Goal: Task Accomplishment & Management: Manage account settings

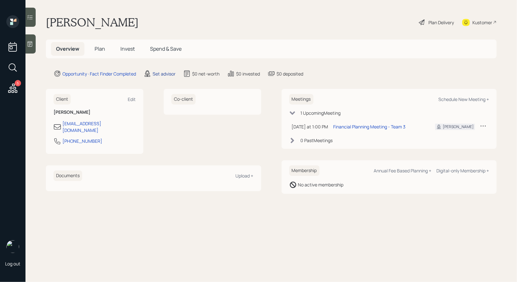
click at [163, 71] on div "Set advisor" at bounding box center [164, 73] width 23 height 7
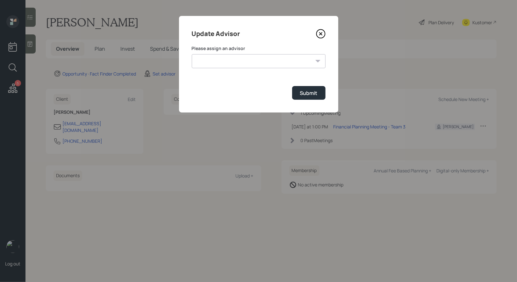
click at [262, 62] on select "[PERSON_NAME] [PERSON_NAME] End [PERSON_NAME] [PERSON_NAME] [PERSON_NAME] [PERS…" at bounding box center [259, 61] width 134 height 14
select select "8b79112e-3cfb-44f9-89e7-15267fe946c1"
click at [192, 54] on select "[PERSON_NAME] [PERSON_NAME] End [PERSON_NAME] [PERSON_NAME] [PERSON_NAME] [PERS…" at bounding box center [259, 61] width 134 height 14
click at [314, 93] on div "Submit" at bounding box center [309, 92] width 18 height 7
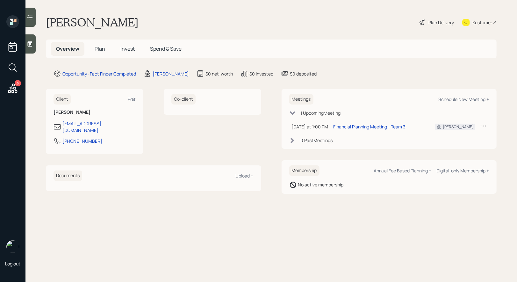
click at [99, 48] on span "Plan" at bounding box center [100, 48] width 11 height 7
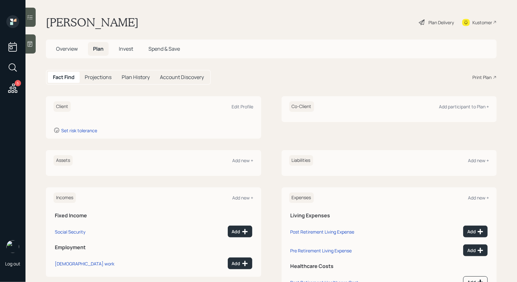
click at [26, 47] on div at bounding box center [30, 43] width 10 height 19
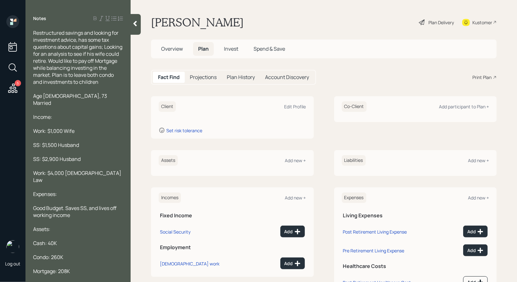
scroll to position [59, 0]
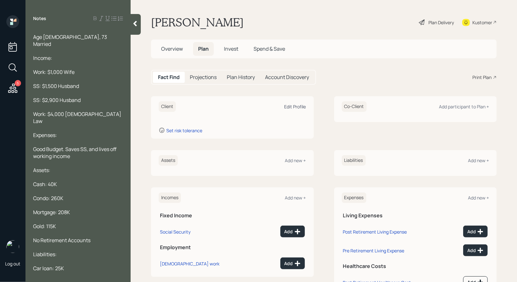
click at [293, 105] on div "Edit Profile" at bounding box center [295, 106] width 22 height 6
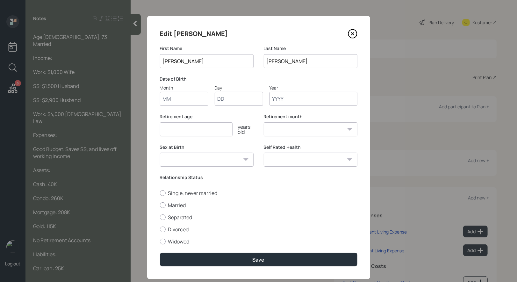
click at [184, 103] on input "Month" at bounding box center [184, 99] width 48 height 14
type input "01"
type input "1950"
select select "1"
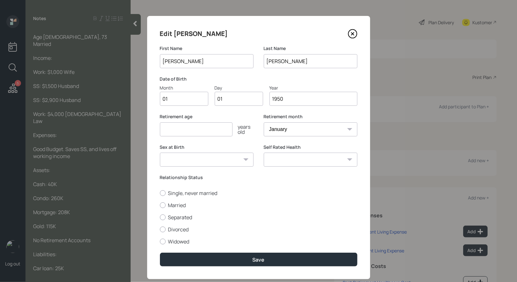
type input "1950"
click at [178, 132] on input "number" at bounding box center [196, 129] width 73 height 14
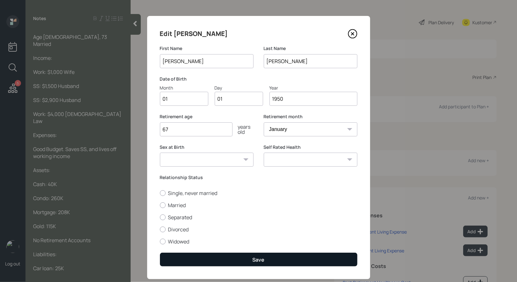
type input "67"
click at [211, 256] on button "Save" at bounding box center [258, 260] width 197 height 14
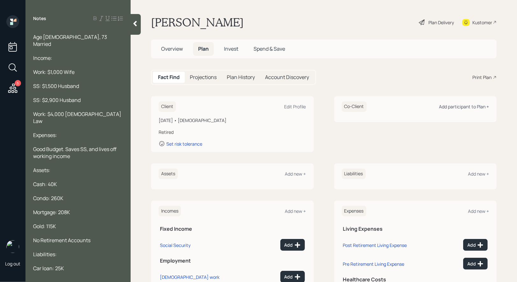
click at [473, 107] on div "Add participant to Plan +" at bounding box center [464, 106] width 50 height 6
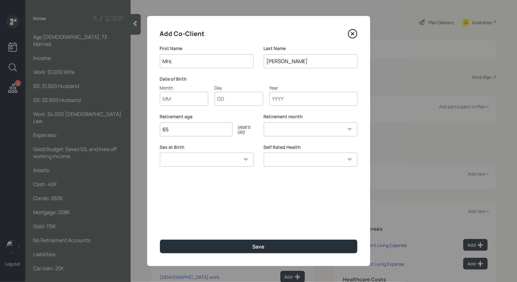
type input "Mrs."
click at [190, 99] on input "Month" at bounding box center [184, 99] width 48 height 14
type input "01"
type input "1955"
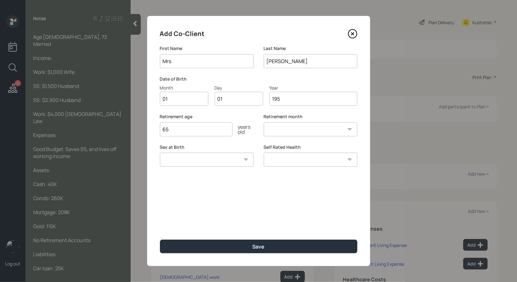
select select "1"
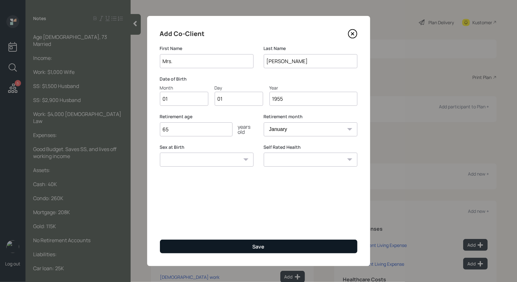
type input "1955"
click at [204, 249] on button "Save" at bounding box center [258, 246] width 197 height 14
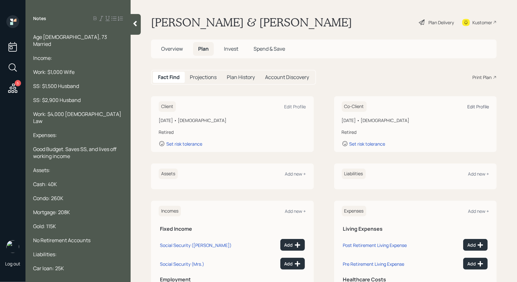
click at [478, 104] on div "Edit Profile" at bounding box center [478, 106] width 22 height 6
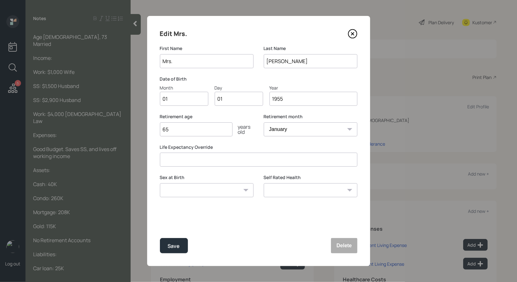
click at [291, 100] on input "1955" at bounding box center [313, 99] width 88 height 14
type input "1952"
click at [174, 245] on div "Save" at bounding box center [174, 246] width 12 height 9
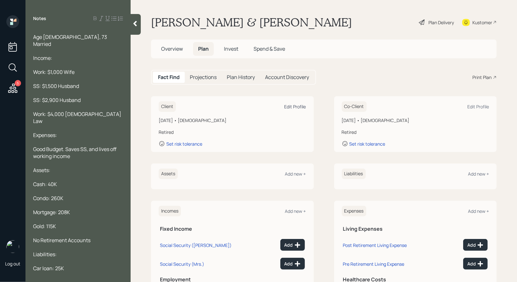
click at [298, 105] on div "Edit Profile" at bounding box center [295, 106] width 22 height 6
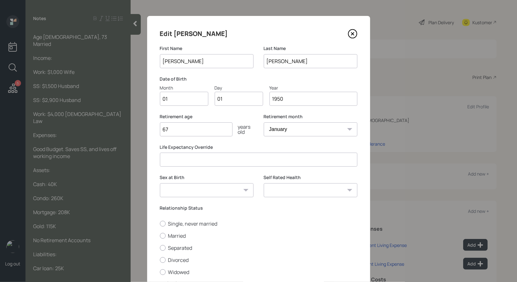
click at [280, 101] on input "1950" at bounding box center [313, 99] width 88 height 14
click at [286, 99] on input "1940" at bounding box center [313, 99] width 88 height 14
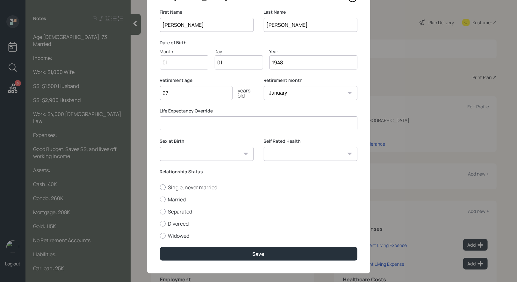
scroll to position [44, 0]
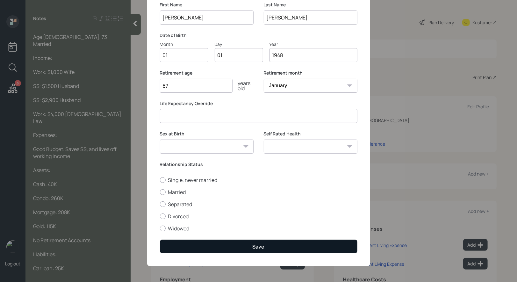
type input "1948"
click at [237, 242] on button "Save" at bounding box center [258, 246] width 197 height 14
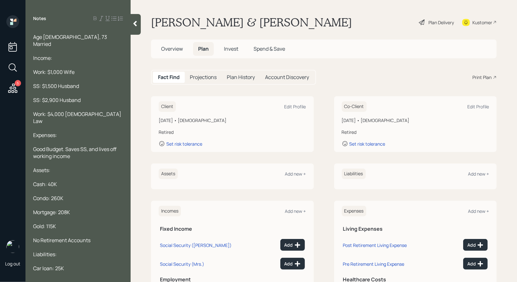
scroll to position [60, 0]
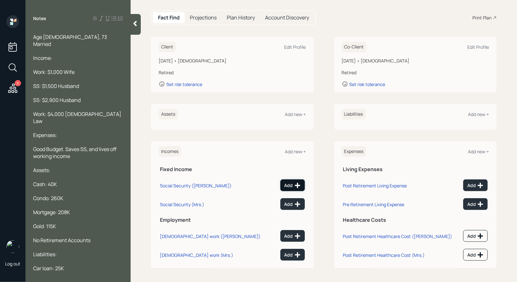
click at [289, 182] on div "Add" at bounding box center [292, 185] width 16 height 6
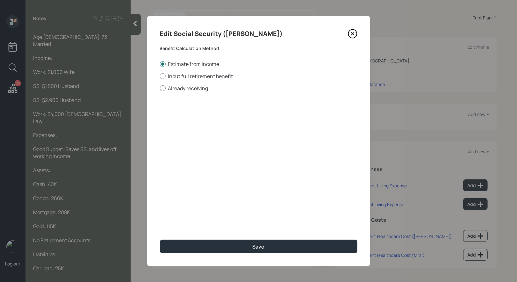
click at [163, 87] on div at bounding box center [163, 88] width 6 height 6
click at [160, 88] on input "Already receiving" at bounding box center [160, 88] width 0 height 0
radio input "true"
click at [189, 115] on input "$" at bounding box center [258, 115] width 197 height 14
type input "$ 1,500"
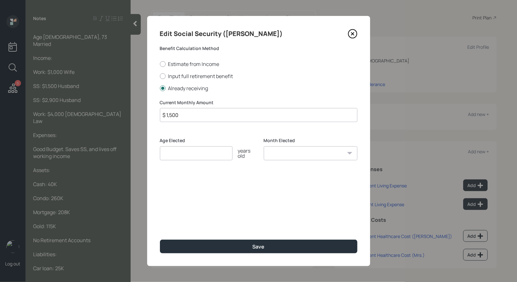
click at [183, 154] on input "number" at bounding box center [196, 153] width 73 height 14
type input "62"
click at [289, 155] on select "January February March April May June July August September October November De…" at bounding box center [311, 153] width 94 height 14
select select "1"
click at [264, 146] on select "January February March April May June July August September October November De…" at bounding box center [311, 153] width 94 height 14
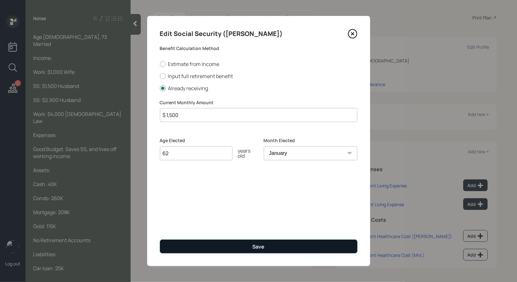
click at [239, 246] on button "Save" at bounding box center [258, 246] width 197 height 14
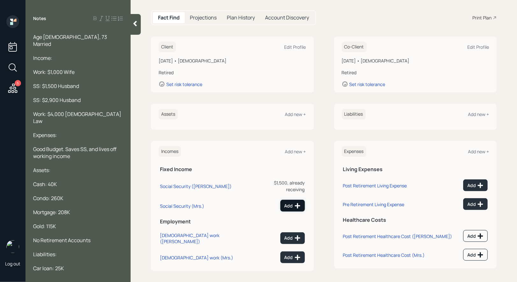
click at [292, 203] on div "Add" at bounding box center [292, 206] width 16 height 6
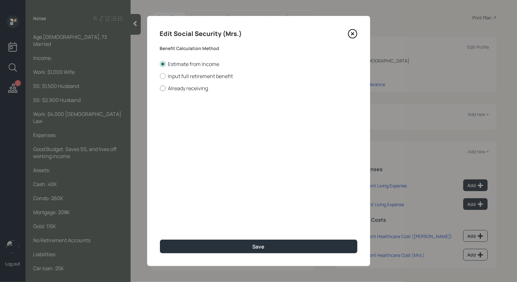
click at [162, 88] on div at bounding box center [163, 88] width 6 height 6
click at [160, 88] on input "Already receiving" at bounding box center [160, 88] width 0 height 0
radio input "true"
click at [193, 119] on input "$" at bounding box center [258, 115] width 197 height 14
type input "$ 2,900"
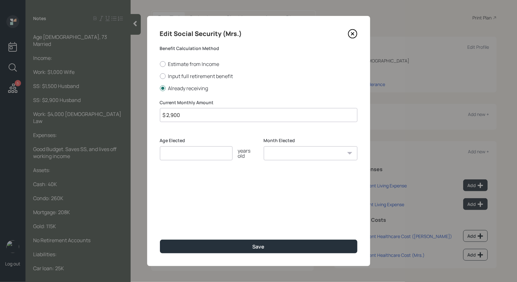
click at [189, 155] on input "number" at bounding box center [196, 153] width 73 height 14
type input "67"
click at [309, 152] on select "January February March April May June July August September October November De…" at bounding box center [311, 153] width 94 height 14
select select "1"
click at [264, 146] on select "January February March April May June July August September October November De…" at bounding box center [311, 153] width 94 height 14
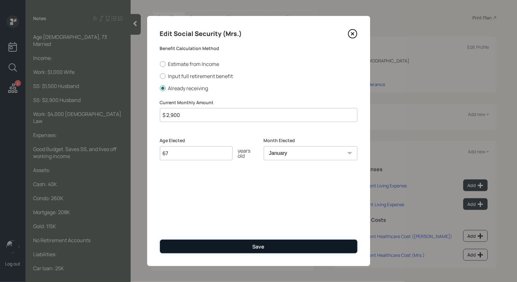
click at [239, 246] on button "Save" at bounding box center [258, 246] width 197 height 14
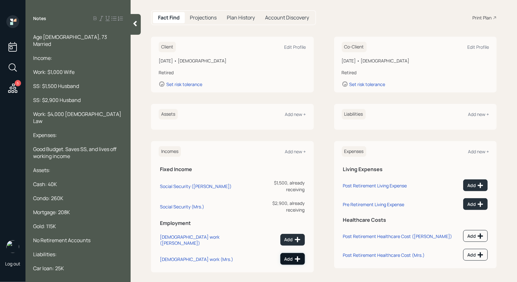
click at [288, 256] on div "Add" at bounding box center [292, 259] width 16 height 6
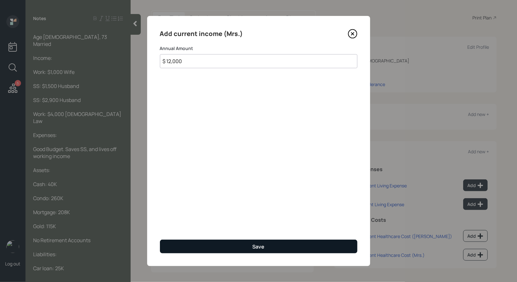
type input "$ 12,000"
click at [229, 249] on button "Save" at bounding box center [258, 246] width 197 height 14
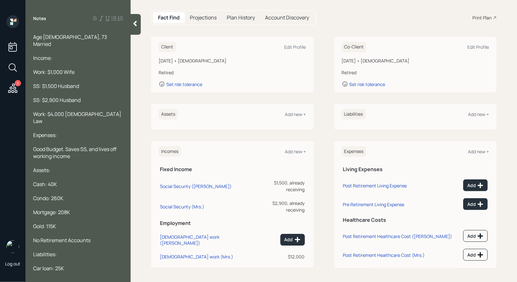
click at [482, 43] on div "Co-Client Edit Profile" at bounding box center [415, 47] width 147 height 11
click at [475, 49] on div "Edit Profile" at bounding box center [478, 47] width 22 height 6
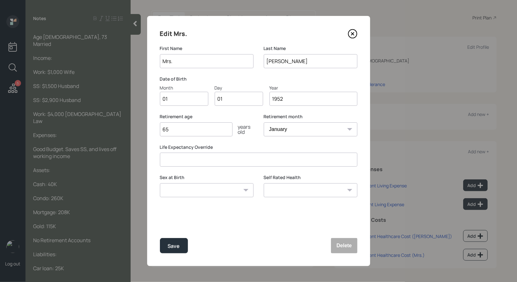
click at [202, 132] on input "65" at bounding box center [196, 129] width 73 height 14
type input "6"
type input "75"
click at [176, 246] on div "Save" at bounding box center [174, 246] width 12 height 9
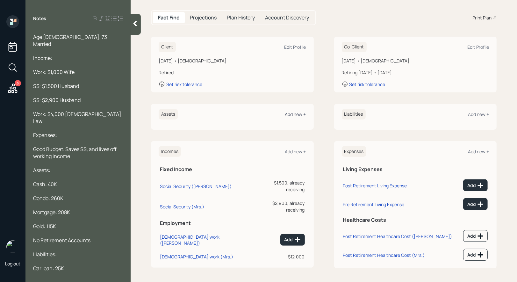
click at [298, 111] on div "Add new +" at bounding box center [295, 114] width 21 height 6
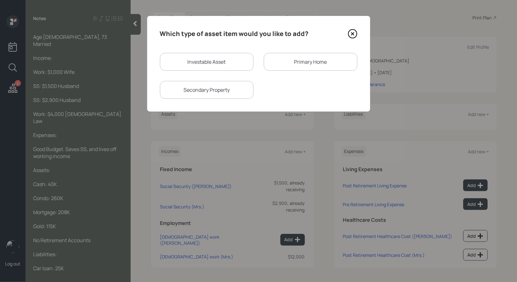
click at [220, 63] on div "Investable Asset" at bounding box center [207, 62] width 94 height 18
select select "taxable"
select select "balanced"
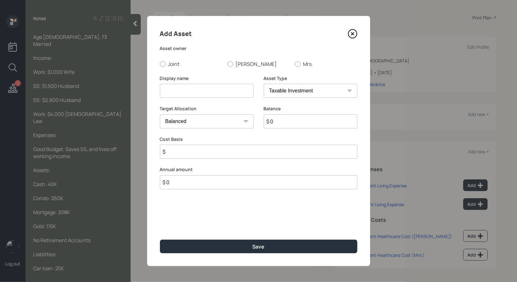
click at [196, 91] on input at bounding box center [207, 91] width 94 height 14
type input "S"
type input "Cash"
click at [276, 123] on input "$ 0" at bounding box center [311, 121] width 94 height 14
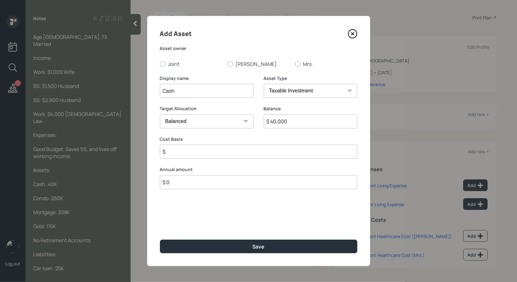
type input "$ 40,000"
click at [172, 154] on input "$" at bounding box center [258, 152] width 197 height 14
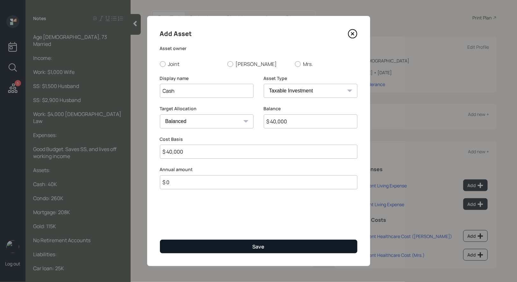
type input "$ 40,000"
click at [184, 244] on button "Save" at bounding box center [258, 246] width 197 height 14
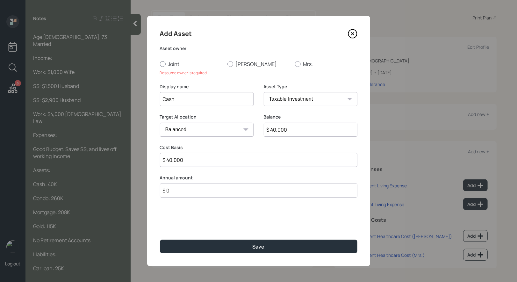
click at [163, 65] on div at bounding box center [163, 64] width 6 height 6
click at [160, 64] on input "Joint" at bounding box center [160, 64] width 0 height 0
radio input "true"
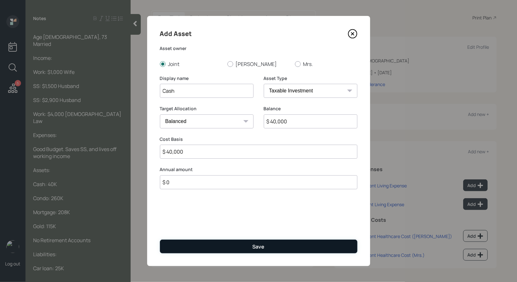
click at [188, 248] on button "Save" at bounding box center [258, 246] width 197 height 14
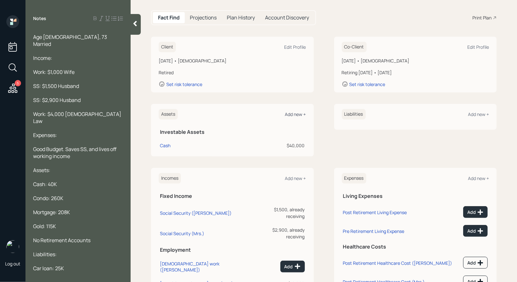
click at [296, 113] on div "Add new +" at bounding box center [295, 114] width 21 height 6
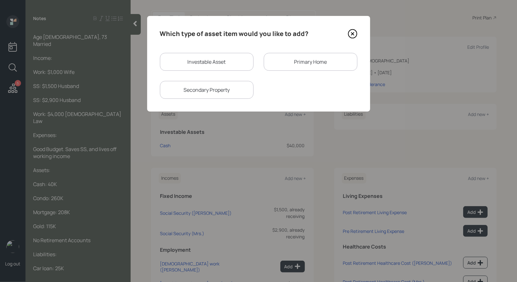
click at [228, 61] on div "Investable Asset" at bounding box center [207, 62] width 94 height 18
select select "taxable"
select select "balanced"
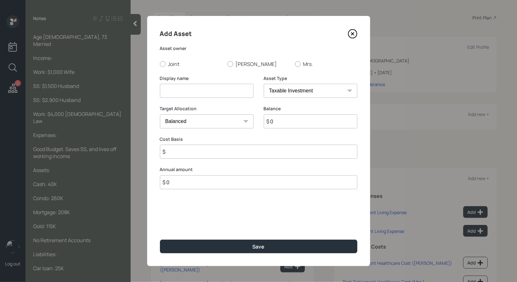
click at [210, 89] on input at bounding box center [207, 91] width 94 height 14
type input "Gold"
click at [290, 122] on input "$ 0" at bounding box center [311, 121] width 94 height 14
type input "$ 115,000"
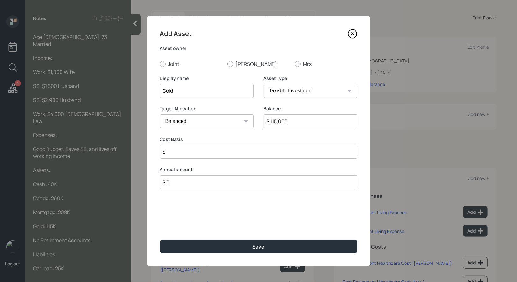
click at [226, 123] on select "Cash Conservative Balanced Aggressive" at bounding box center [207, 121] width 94 height 14
select select "conservative"
click at [160, 114] on select "Cash Conservative Balanced Aggressive" at bounding box center [207, 121] width 94 height 14
click at [192, 155] on input "$" at bounding box center [258, 152] width 197 height 14
type input "$ 115,000"
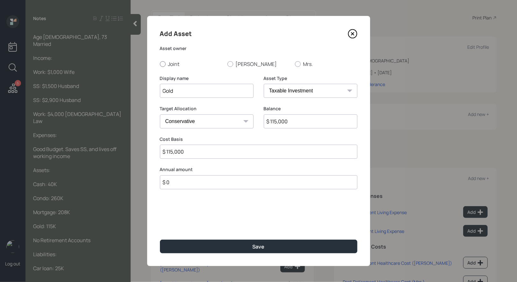
click at [160, 62] on div at bounding box center [163, 64] width 6 height 6
click at [160, 64] on input "Joint" at bounding box center [160, 64] width 0 height 0
radio input "true"
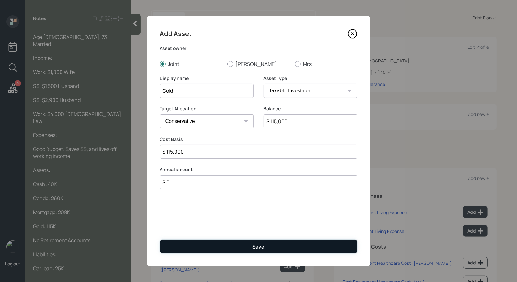
click at [190, 246] on button "Save" at bounding box center [258, 246] width 197 height 14
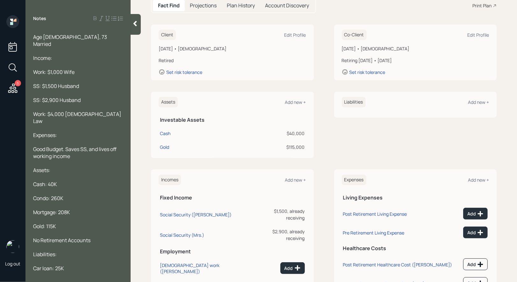
scroll to position [73, 0]
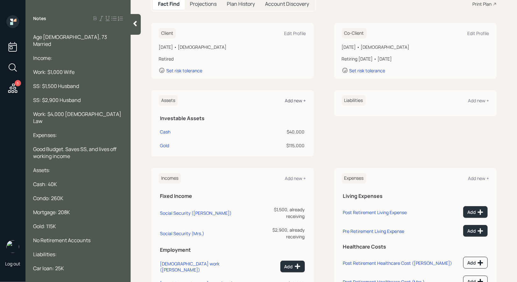
click at [298, 98] on div "Add new +" at bounding box center [295, 100] width 21 height 6
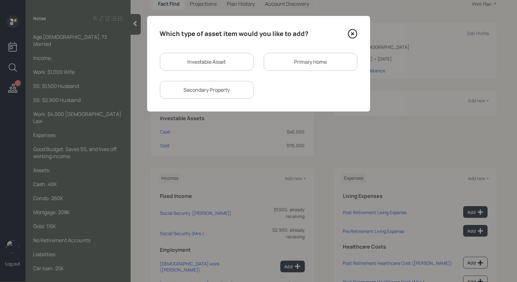
click at [305, 60] on div "Primary Home" at bounding box center [311, 62] width 94 height 18
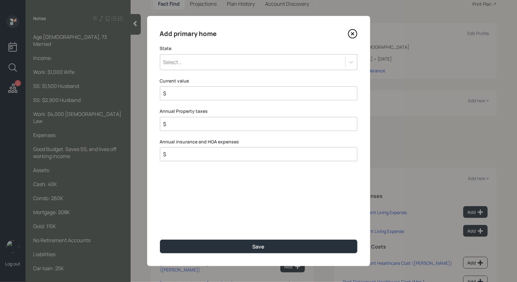
click at [209, 94] on input "$" at bounding box center [256, 93] width 187 height 8
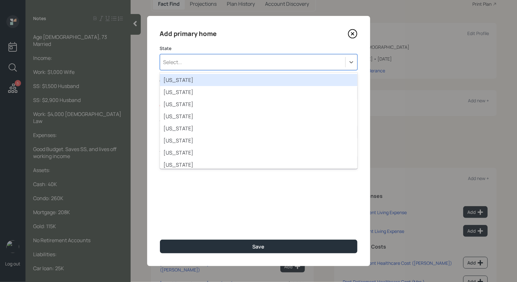
click at [204, 62] on div "Select..." at bounding box center [252, 62] width 185 height 11
type input "ia"
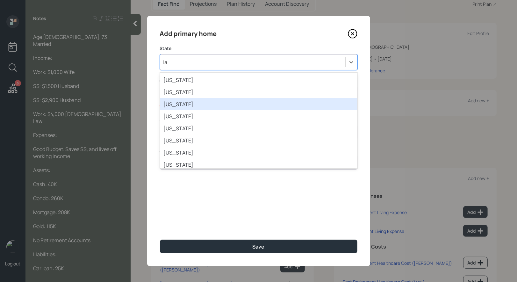
click at [184, 103] on div "Indiana" at bounding box center [258, 104] width 197 height 12
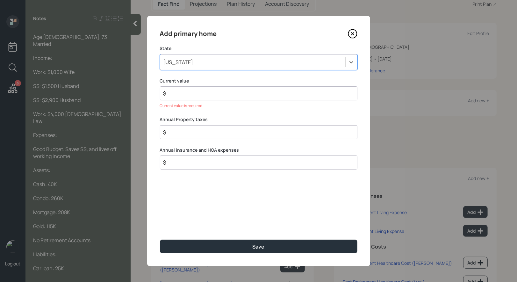
click at [184, 96] on input "$" at bounding box center [256, 93] width 187 height 8
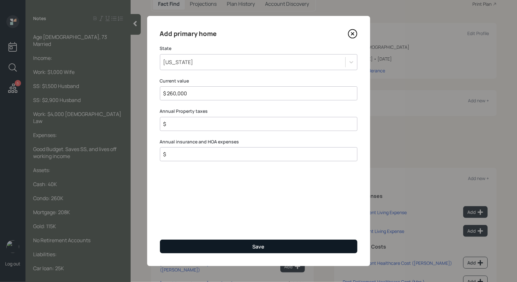
type input "$ 260,000"
click at [207, 246] on button "Save" at bounding box center [258, 246] width 197 height 14
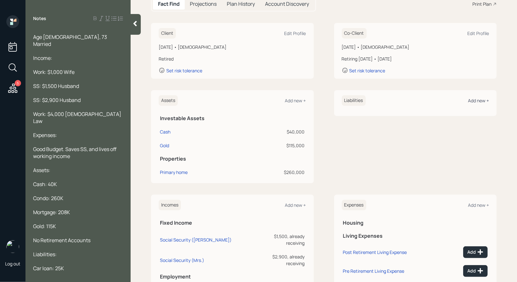
click at [475, 102] on div "Add new +" at bounding box center [478, 100] width 21 height 6
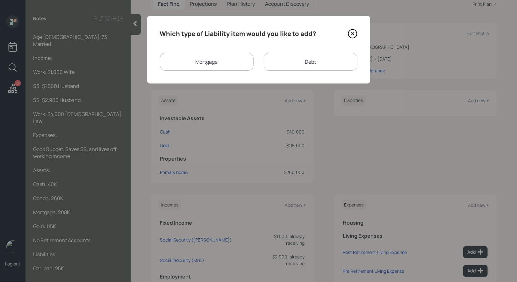
click at [226, 63] on div "Mortgage" at bounding box center [207, 62] width 94 height 18
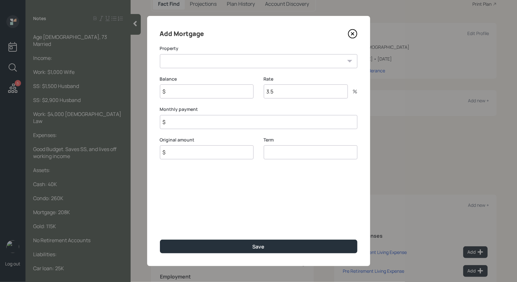
click at [219, 61] on select "IN Primary home" at bounding box center [258, 61] width 197 height 14
select select "6b903576-67ef-49d4-8da6-ecd594193550"
click at [160, 54] on select "IN Primary home" at bounding box center [258, 61] width 197 height 14
click at [196, 93] on input "$" at bounding box center [207, 91] width 94 height 14
type input "$ 208,000"
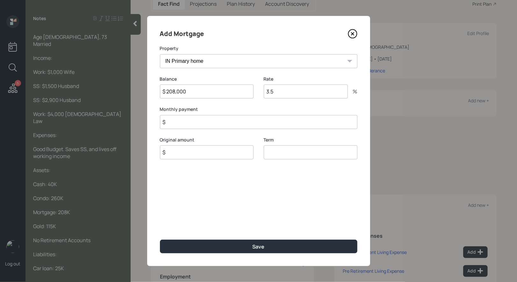
click at [189, 154] on input "$" at bounding box center [207, 152] width 94 height 14
type input "$ 208,000"
click at [278, 149] on input "number" at bounding box center [311, 152] width 94 height 14
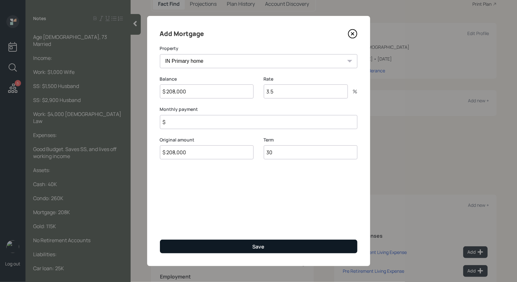
type input "30"
click at [242, 245] on button "Save" at bounding box center [258, 246] width 197 height 14
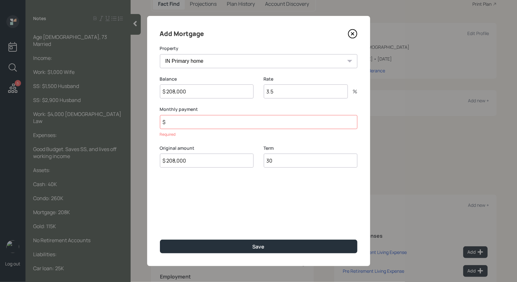
click at [184, 129] on div "Monthly payment $ Required" at bounding box center [258, 121] width 197 height 31
click at [184, 120] on input "$" at bounding box center [258, 122] width 197 height 14
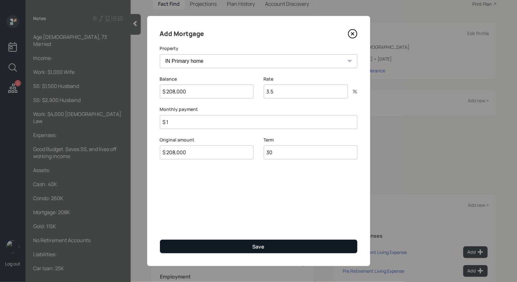
type input "$ 1"
click at [237, 250] on button "Save" at bounding box center [258, 246] width 197 height 14
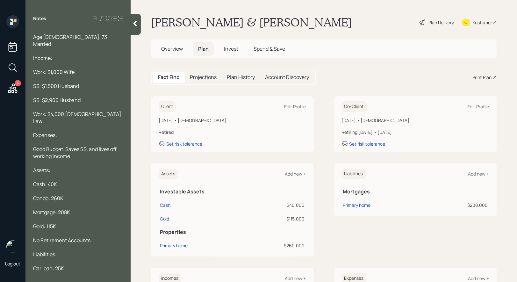
click at [440, 21] on div "Plan Delivery" at bounding box center [440, 22] width 25 height 7
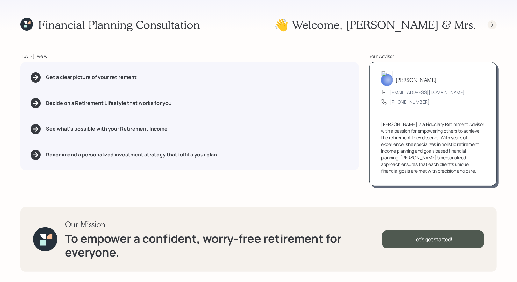
click at [495, 24] on icon at bounding box center [492, 25] width 6 height 6
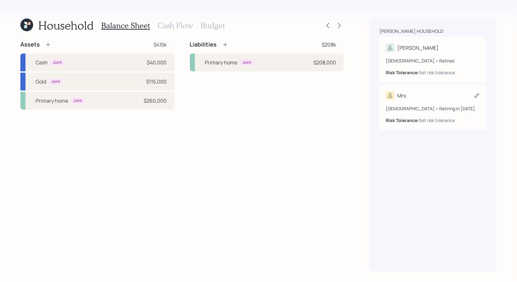
click at [478, 95] on icon at bounding box center [476, 95] width 6 height 6
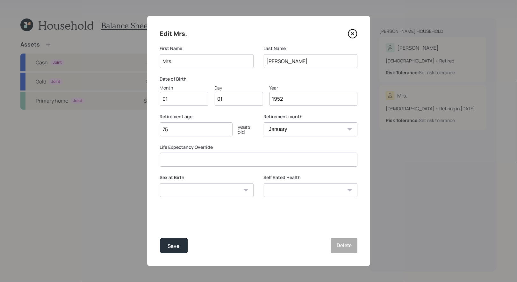
click at [193, 56] on input "Mrs." at bounding box center [207, 61] width 94 height 14
type input "Cynthia."
click at [174, 247] on div "Save" at bounding box center [174, 246] width 12 height 9
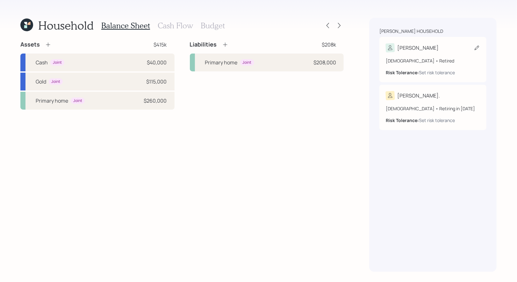
click at [476, 47] on icon at bounding box center [476, 48] width 4 height 4
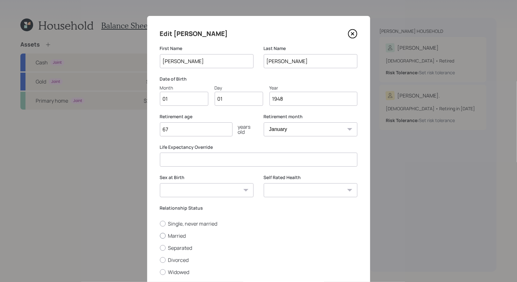
click at [163, 234] on div at bounding box center [163, 236] width 6 height 6
click at [160, 235] on input "Married" at bounding box center [160, 235] width 0 height 0
radio input "true"
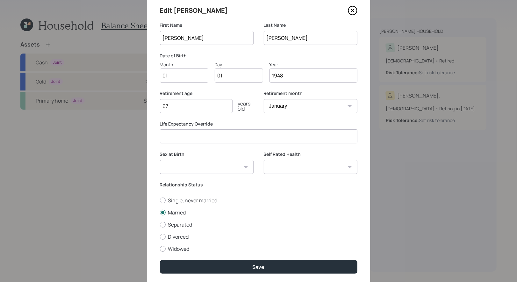
scroll to position [25, 0]
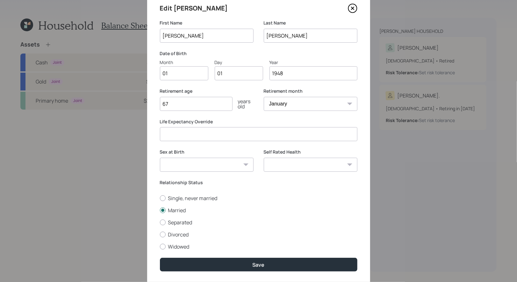
click at [170, 103] on input "67" at bounding box center [196, 104] width 73 height 14
type input "80"
click at [210, 163] on select "Male Female Other / Prefer not to say" at bounding box center [207, 165] width 94 height 14
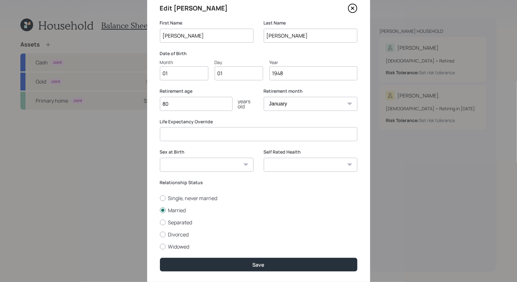
select select "male"
click at [160, 158] on select "Male Female Other / Prefer not to say" at bounding box center [207, 165] width 94 height 14
click at [287, 166] on select "Excellent Very Good Good Fair Poor" at bounding box center [311, 165] width 94 height 14
select select "good"
click at [264, 158] on select "Excellent Very Good Good Fair Poor" at bounding box center [311, 165] width 94 height 14
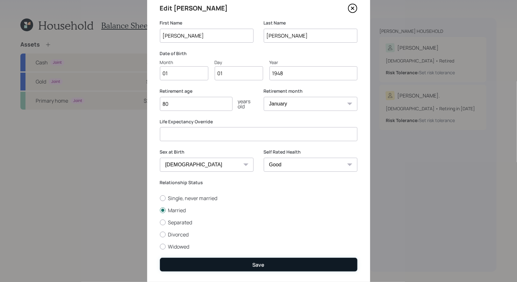
click at [250, 261] on button "Save" at bounding box center [258, 265] width 197 height 14
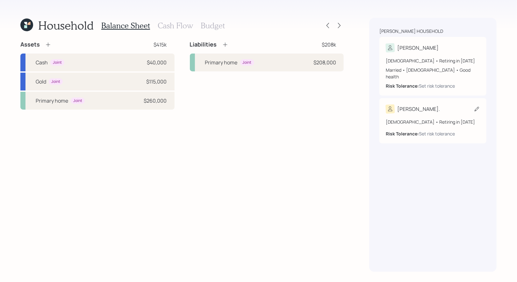
click at [474, 106] on icon at bounding box center [476, 109] width 6 height 6
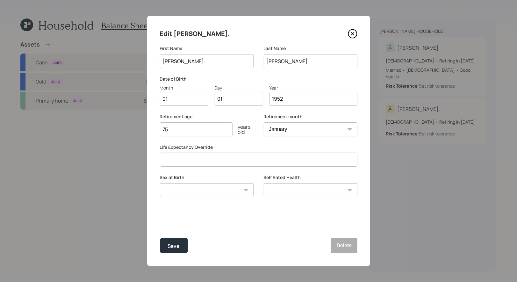
click at [207, 130] on input "75" at bounding box center [196, 129] width 73 height 14
type input "74"
click at [171, 246] on div "Save" at bounding box center [174, 246] width 12 height 9
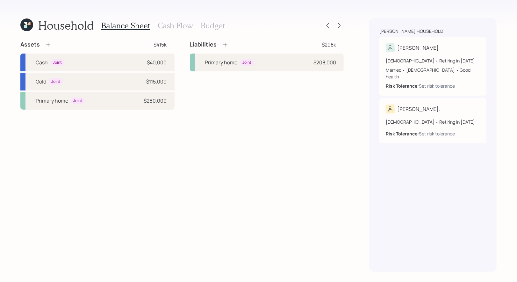
click at [48, 44] on icon at bounding box center [48, 44] width 6 height 6
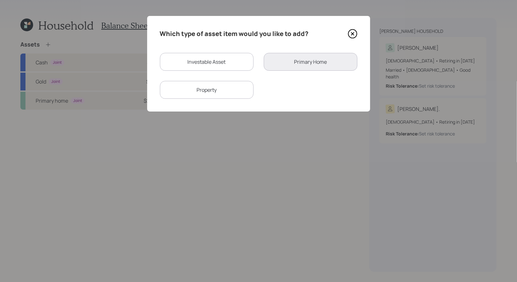
click at [199, 64] on div "Investable Asset" at bounding box center [207, 62] width 94 height 18
select select "taxable"
select select "balanced"
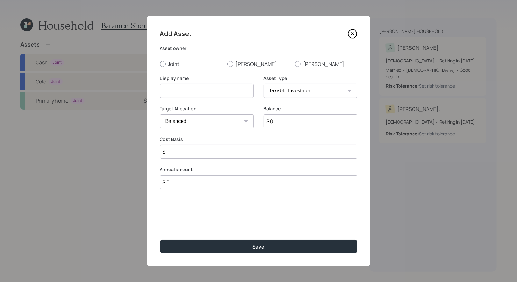
click at [161, 63] on div at bounding box center [163, 64] width 6 height 6
click at [160, 64] on input "Joint" at bounding box center [160, 64] width 0 height 0
radio input "true"
click at [174, 93] on input at bounding box center [207, 91] width 94 height 14
type input "Emergency Savings"
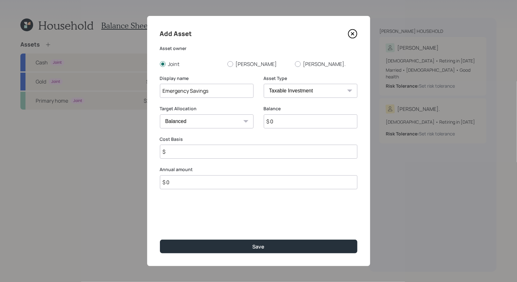
click at [296, 94] on select "SEP IRA IRA Roth IRA 401(k) Roth 401(k) 403(b) Roth 403(b) 457(b) Roth 457(b) H…" at bounding box center [311, 91] width 94 height 14
select select "emergency_fund"
click at [264, 84] on select "SEP IRA IRA Roth IRA 401(k) Roth 401(k) 403(b) Roth 403(b) 457(b) Roth 457(b) H…" at bounding box center [311, 91] width 94 height 14
click at [261, 121] on input "$ 0" at bounding box center [258, 121] width 197 height 14
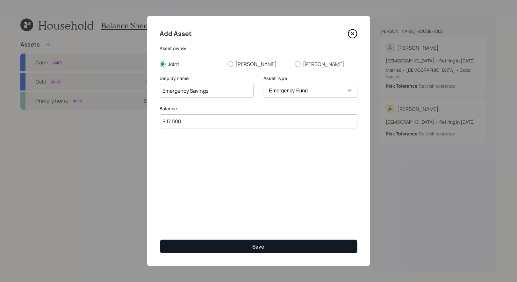
type input "$ 17,000"
click at [262, 248] on div "Save" at bounding box center [259, 246] width 12 height 7
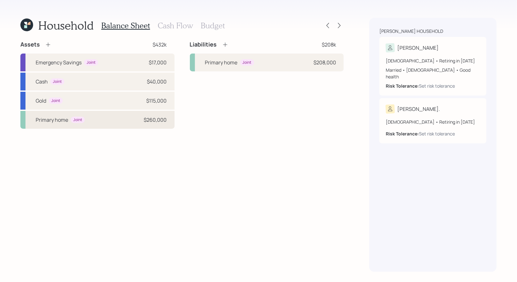
click at [95, 122] on div "Primary home Joint $260,000" at bounding box center [97, 120] width 154 height 18
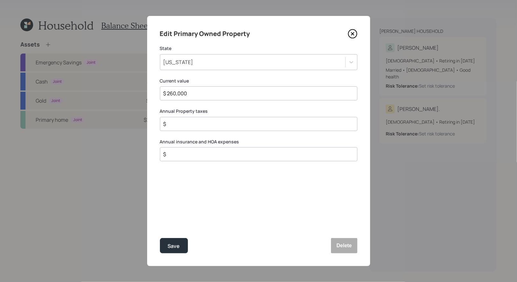
click at [229, 67] on div "Indiana" at bounding box center [252, 62] width 185 height 11
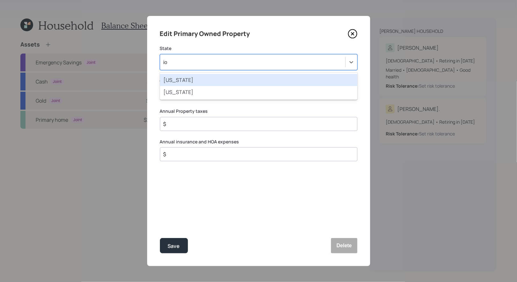
type input "iow"
click at [220, 80] on div "Iowa" at bounding box center [258, 80] width 197 height 12
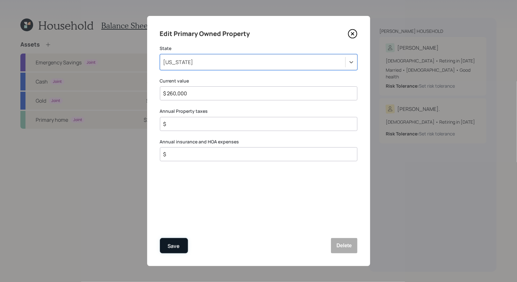
click at [178, 245] on div "Save" at bounding box center [174, 246] width 12 height 9
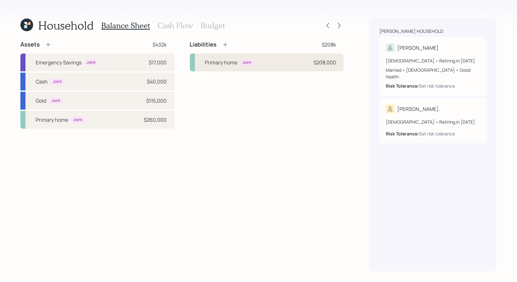
click at [274, 65] on div "Primary home Joint $208,000" at bounding box center [267, 62] width 154 height 18
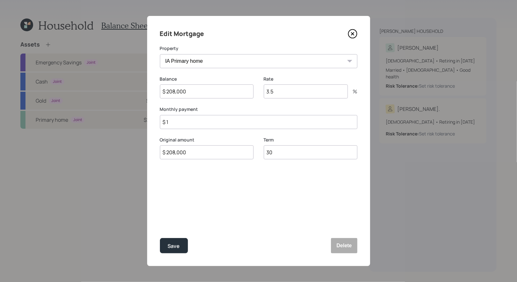
click at [190, 123] on input "$ 1" at bounding box center [258, 122] width 197 height 14
click at [285, 92] on input "3.5" at bounding box center [306, 91] width 84 height 14
click at [216, 119] on input "$ 1" at bounding box center [258, 122] width 197 height 14
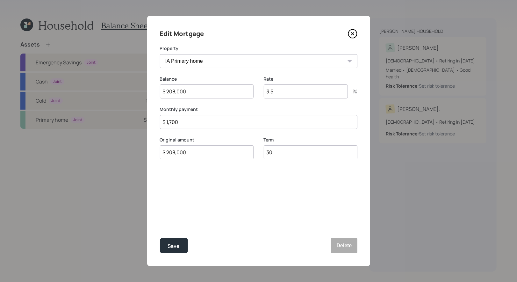
type input "$ 1,700"
click at [298, 91] on input "3.5" at bounding box center [306, 91] width 84 height 14
type input "6.70"
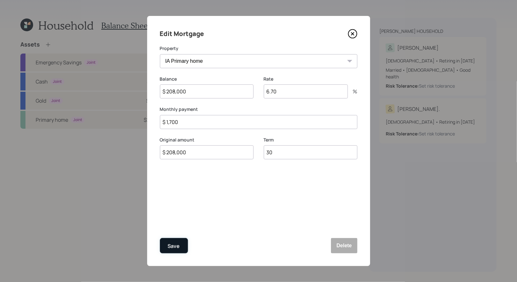
click at [173, 243] on div "Save" at bounding box center [174, 246] width 12 height 9
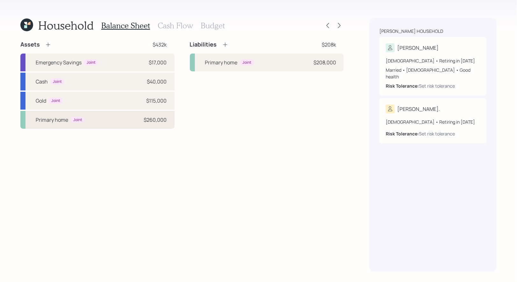
click at [108, 119] on div "Primary home Joint $260,000" at bounding box center [97, 120] width 154 height 18
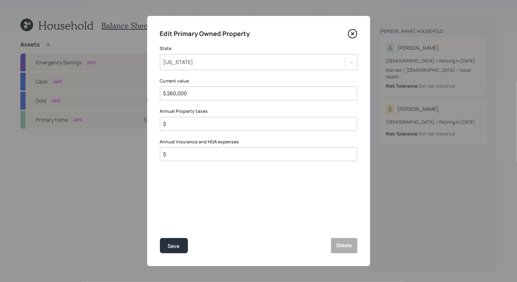
click at [183, 154] on input "$" at bounding box center [256, 154] width 187 height 8
type input "$ 1,800"
click at [181, 244] on button "Save" at bounding box center [174, 245] width 28 height 15
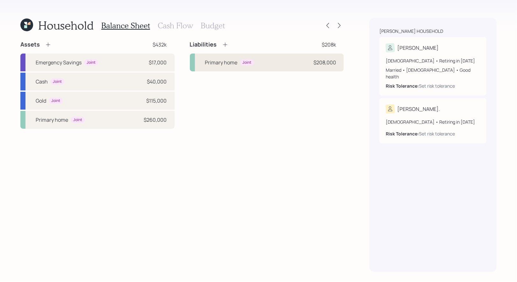
click at [224, 58] on div "Primary home Joint $208,000" at bounding box center [267, 62] width 154 height 18
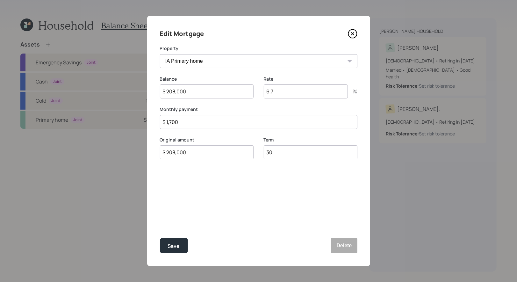
click at [188, 125] on input "$ 1,700" at bounding box center [258, 122] width 197 height 14
type input "$ 1,200"
click at [172, 248] on div "Save" at bounding box center [174, 246] width 12 height 9
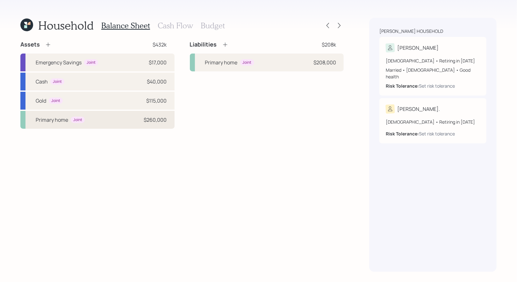
click at [99, 123] on div "Primary home Joint $260,000" at bounding box center [97, 120] width 154 height 18
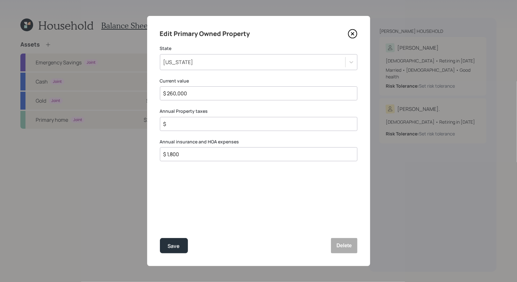
click at [174, 125] on input "$" at bounding box center [256, 124] width 187 height 8
type input "$ 6,000"
click at [175, 245] on div "Save" at bounding box center [174, 246] width 12 height 9
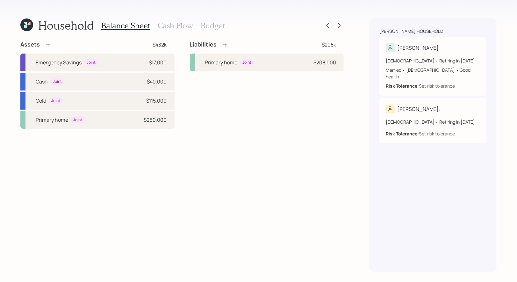
click at [171, 26] on h3 "Cash Flow" at bounding box center [175, 25] width 35 height 9
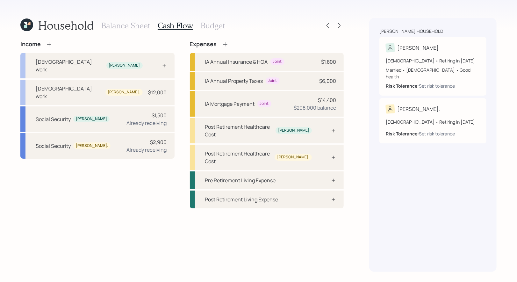
click at [118, 25] on h3 "Balance Sheet" at bounding box center [125, 25] width 49 height 9
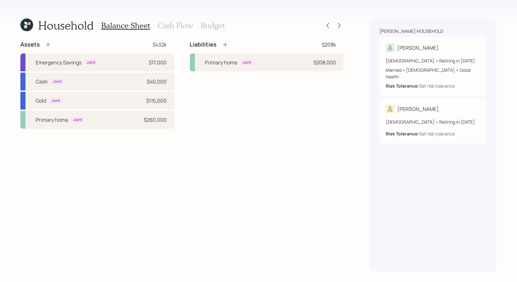
click at [224, 45] on icon at bounding box center [225, 45] width 4 height 4
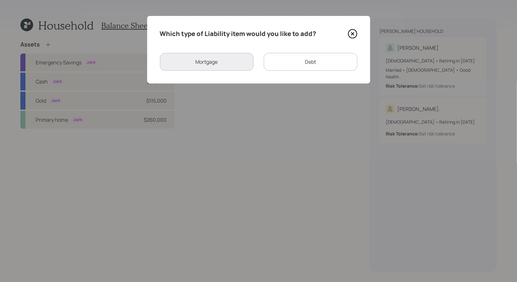
click at [311, 65] on div "Debt" at bounding box center [311, 62] width 94 height 18
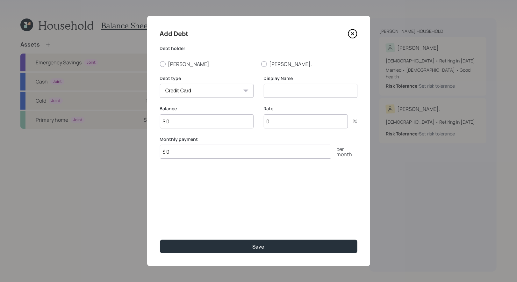
click at [228, 92] on select "Car Credit Card Medical Student Other" at bounding box center [207, 91] width 94 height 14
select select "other"
click at [160, 84] on select "Car Credit Card Medical Student Other" at bounding box center [207, 91] width 94 height 14
click at [277, 93] on input at bounding box center [311, 91] width 94 height 14
click at [216, 124] on input "$ 0" at bounding box center [207, 121] width 94 height 14
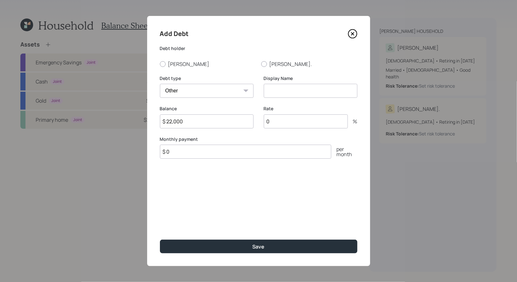
type input "$ 22,000"
click at [273, 91] on input at bounding box center [311, 91] width 94 height 14
type input "SBA Loan"
click at [273, 121] on input "0" at bounding box center [306, 121] width 84 height 14
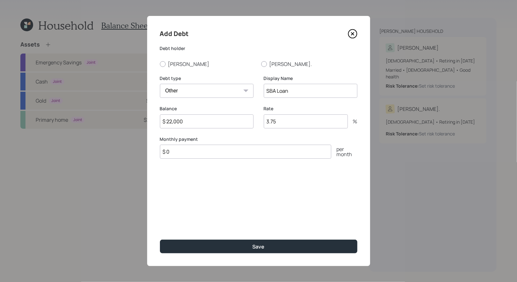
type input "3.75"
click at [224, 153] on input "$ 0" at bounding box center [245, 152] width 171 height 14
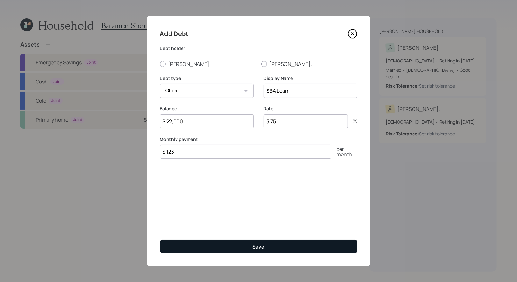
type input "$ 123"
click at [222, 245] on button "Save" at bounding box center [258, 246] width 197 height 14
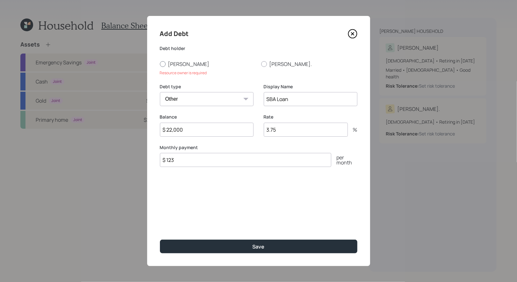
click at [162, 67] on label "John" at bounding box center [208, 63] width 96 height 7
click at [160, 64] on input "John" at bounding box center [160, 64] width 0 height 0
radio input "true"
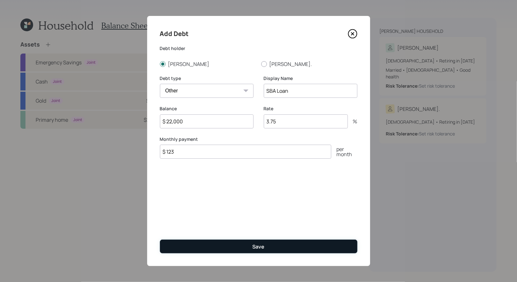
click at [194, 243] on button "Save" at bounding box center [258, 246] width 197 height 14
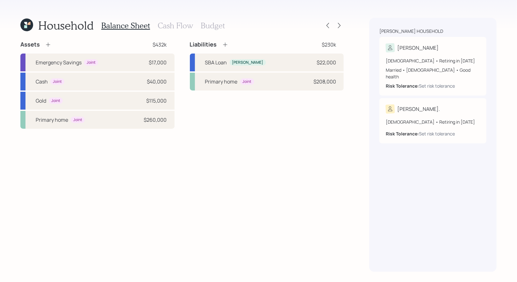
click at [172, 27] on h3 "Cash Flow" at bounding box center [175, 25] width 35 height 9
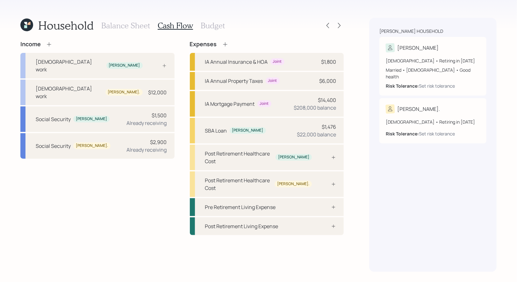
click at [48, 42] on icon at bounding box center [49, 44] width 6 height 6
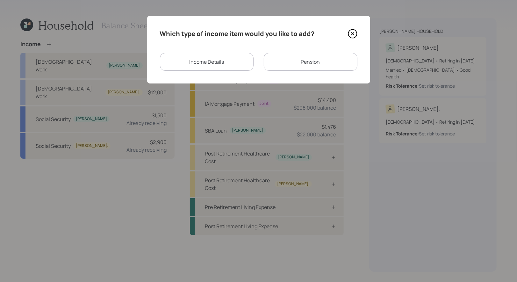
click at [224, 62] on div "Income Details" at bounding box center [207, 62] width 94 height 18
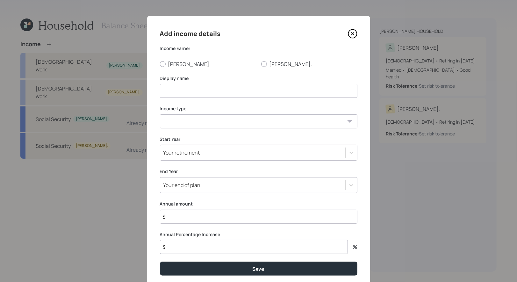
click at [212, 92] on input at bounding box center [258, 91] width 197 height 14
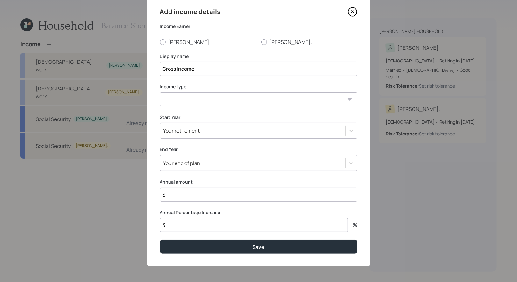
type input "Gross Income"
click at [227, 98] on select "Full-time work Part-time work Self employment Other" at bounding box center [258, 99] width 197 height 14
select select "self_employment"
click at [160, 92] on select "Full-time work Part-time work Self employment Other" at bounding box center [258, 99] width 197 height 14
click at [203, 128] on div "Your retirement" at bounding box center [252, 130] width 185 height 11
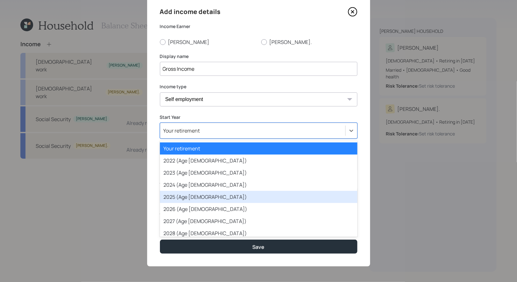
click at [195, 194] on div "2025 (Age 77)" at bounding box center [258, 197] width 197 height 12
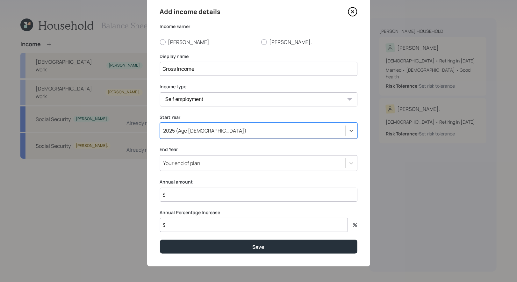
click at [206, 162] on div "Your end of plan" at bounding box center [252, 163] width 185 height 11
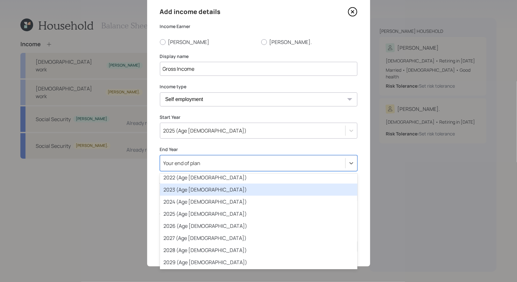
scroll to position [33, 0]
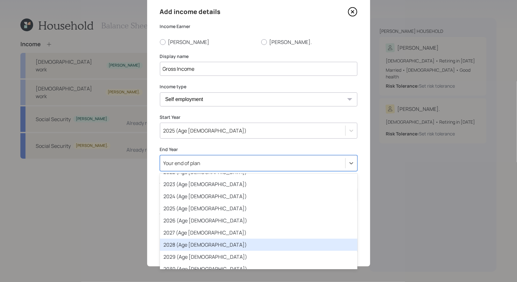
click at [197, 241] on div "2028 (Age 80)" at bounding box center [258, 244] width 197 height 12
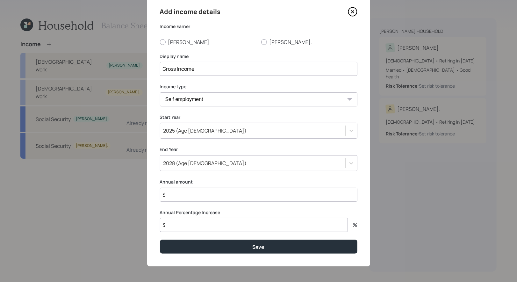
click at [197, 192] on input "$" at bounding box center [258, 195] width 197 height 14
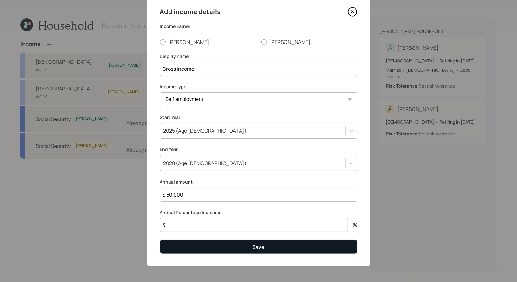
type input "$ 50,000"
click at [224, 246] on button "Save" at bounding box center [258, 246] width 197 height 14
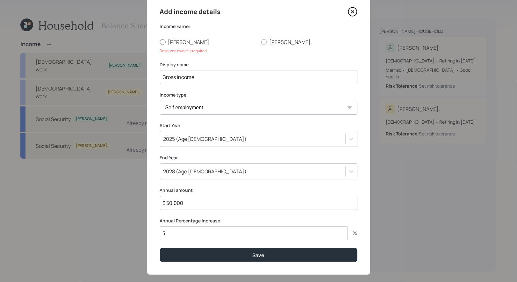
click at [161, 39] on div at bounding box center [163, 42] width 6 height 6
click at [160, 42] on input "John" at bounding box center [160, 42] width 0 height 0
radio input "true"
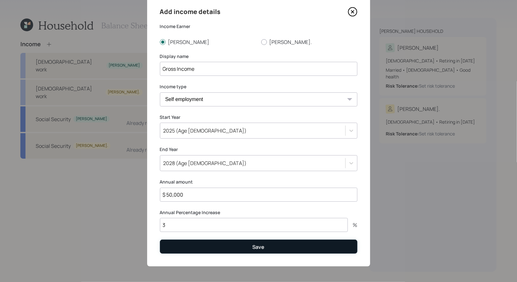
click at [203, 247] on button "Save" at bounding box center [258, 246] width 197 height 14
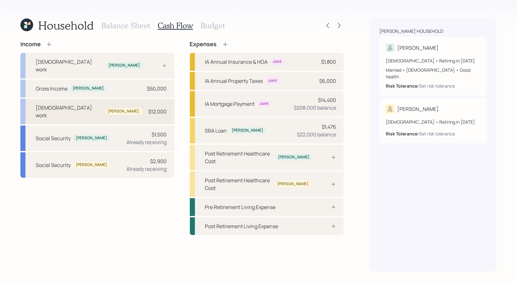
click at [129, 99] on div "Full-time work Cynthia. $12,000" at bounding box center [97, 111] width 154 height 25
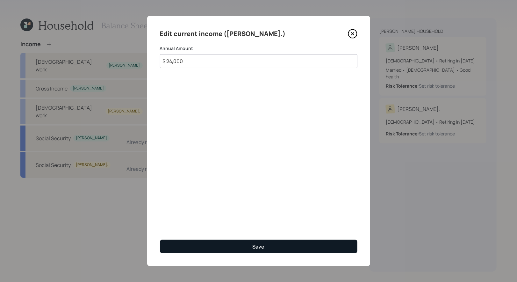
type input "$ 24,000"
click at [221, 247] on button "Save" at bounding box center [258, 246] width 197 height 14
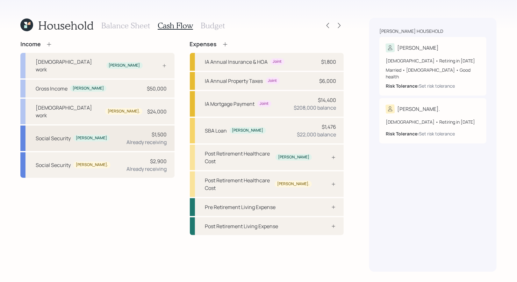
click at [129, 131] on div "$1,500 Already receiving" at bounding box center [147, 138] width 40 height 15
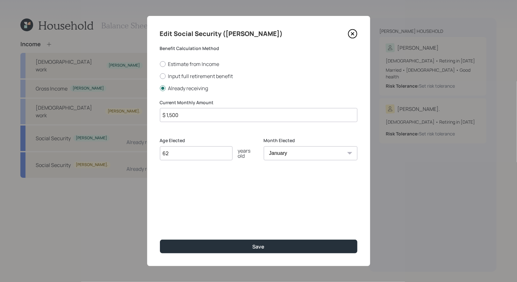
click at [199, 110] on input "$ 1,500" at bounding box center [258, 115] width 197 height 14
click at [190, 116] on input "$ 1,500" at bounding box center [258, 115] width 197 height 14
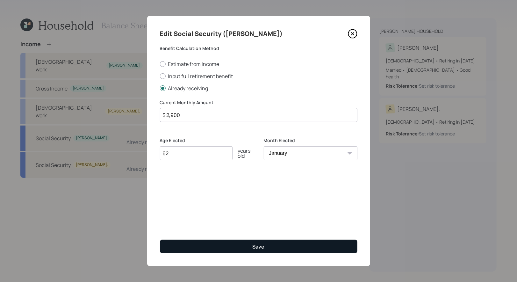
type input "$ 2,900"
click at [206, 244] on button "Save" at bounding box center [258, 246] width 197 height 14
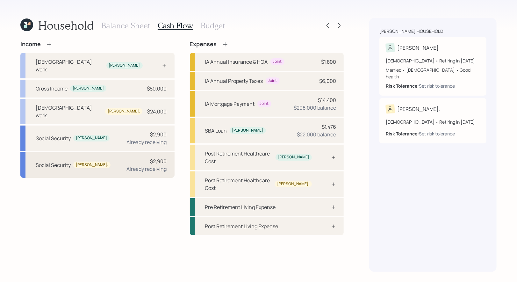
click at [123, 152] on div "Social Security Cynthia. $2,900 Already receiving" at bounding box center [97, 164] width 154 height 25
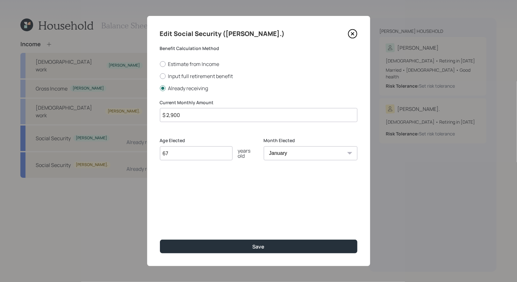
click at [184, 116] on input "$ 2,900" at bounding box center [258, 115] width 197 height 14
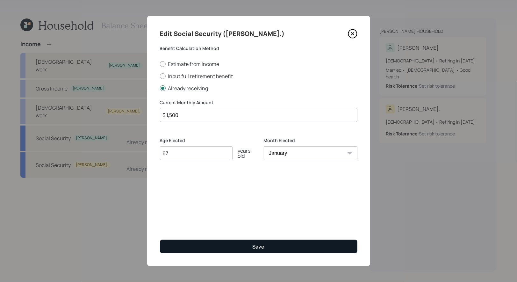
type input "$ 1,500"
click at [209, 246] on button "Save" at bounding box center [258, 246] width 197 height 14
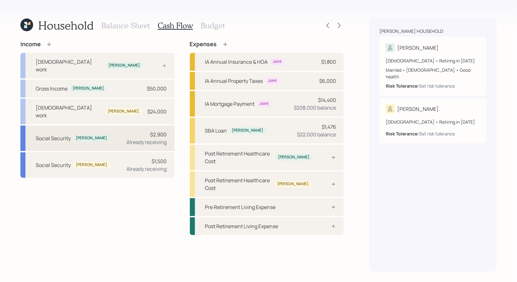
click at [117, 125] on div "Social Security John $2,900 Already receiving" at bounding box center [97, 137] width 154 height 25
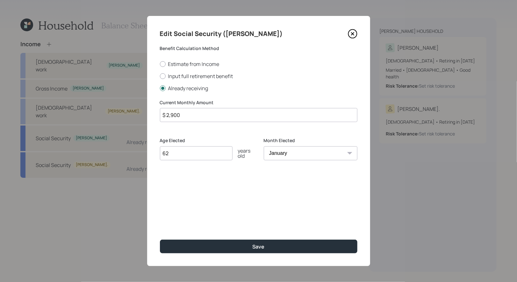
click at [202, 117] on input "$ 2,900" at bounding box center [258, 115] width 197 height 14
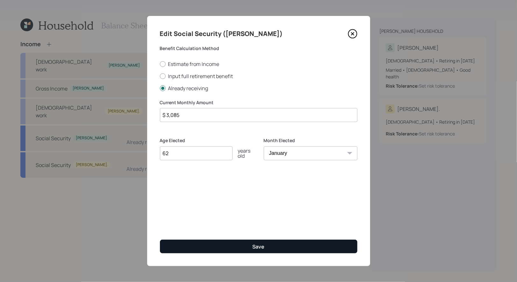
type input "$ 3,085"
click at [219, 246] on button "Save" at bounding box center [258, 246] width 197 height 14
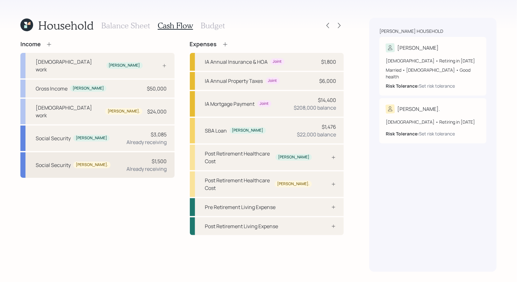
click at [129, 165] on div "Already receiving" at bounding box center [147, 169] width 40 height 8
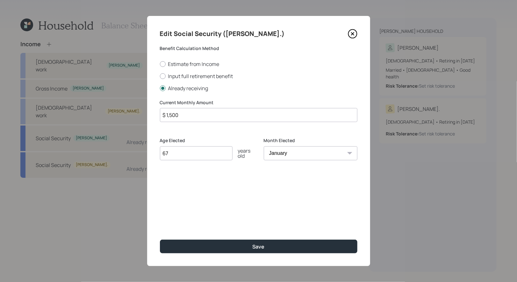
click at [198, 115] on input "$ 1,500" at bounding box center [258, 115] width 197 height 14
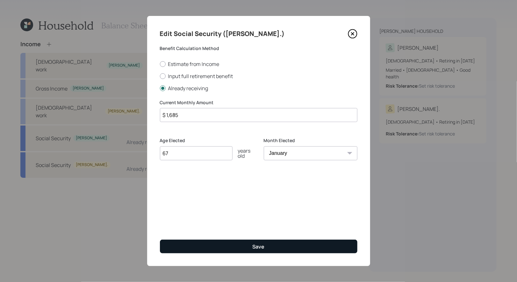
type input "$ 1,685"
click at [219, 245] on button "Save" at bounding box center [258, 246] width 197 height 14
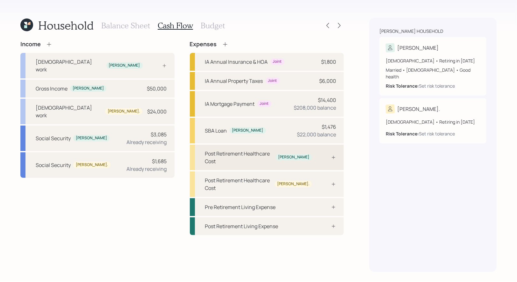
click at [308, 153] on div "Post Retirement Healthcare Cost John" at bounding box center [267, 157] width 154 height 25
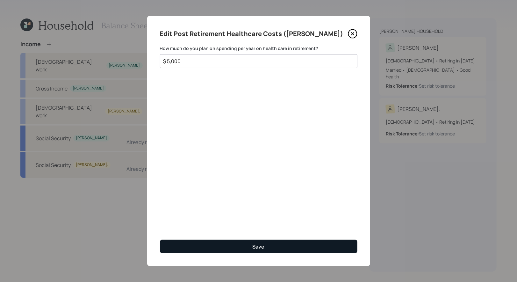
type input "$ 5,000"
click at [217, 246] on button "Save" at bounding box center [258, 246] width 197 height 14
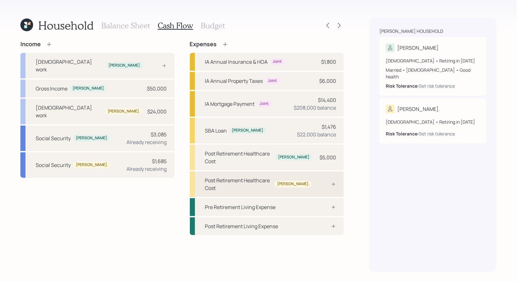
click at [311, 171] on div "Post Retirement Healthcare Cost Cynthia." at bounding box center [267, 183] width 154 height 25
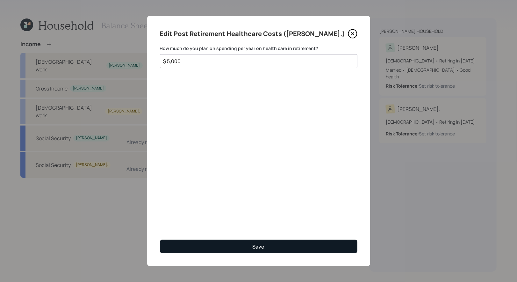
type input "$ 5,000"
click at [206, 246] on button "Save" at bounding box center [258, 246] width 197 height 14
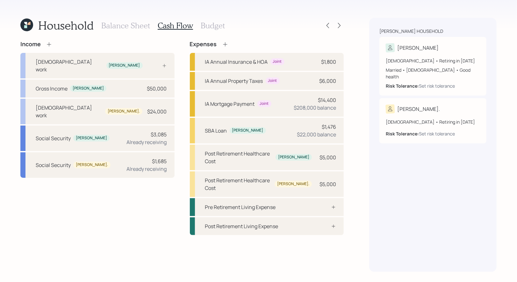
click at [209, 24] on h3 "Budget" at bounding box center [213, 25] width 24 height 9
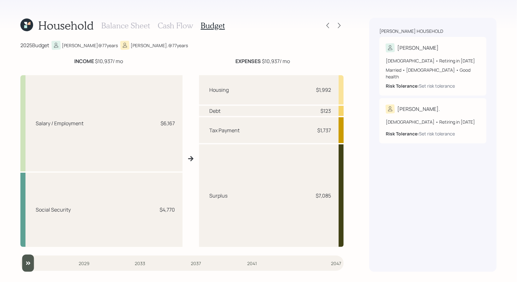
click at [135, 25] on h3 "Balance Sheet" at bounding box center [125, 25] width 49 height 9
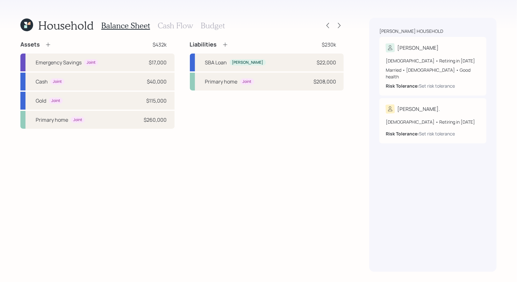
click at [48, 43] on icon at bounding box center [48, 44] width 6 height 6
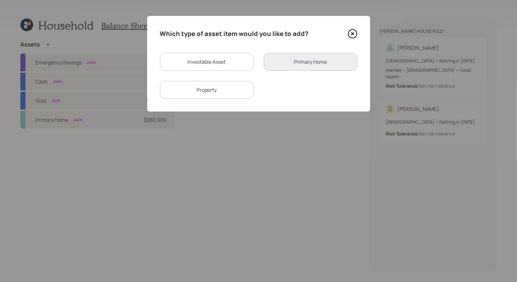
click at [197, 61] on div "Investable Asset" at bounding box center [207, 62] width 94 height 18
select select "taxable"
select select "balanced"
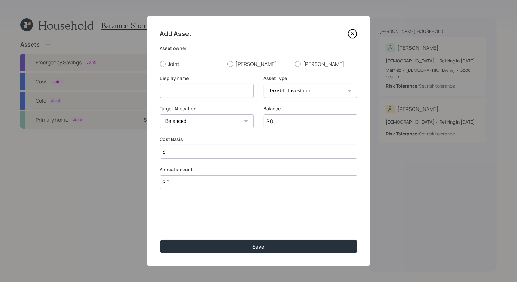
click at [181, 92] on input at bounding box center [207, 91] width 94 height 14
type input "Savings"
click at [351, 33] on icon at bounding box center [353, 34] width 10 height 10
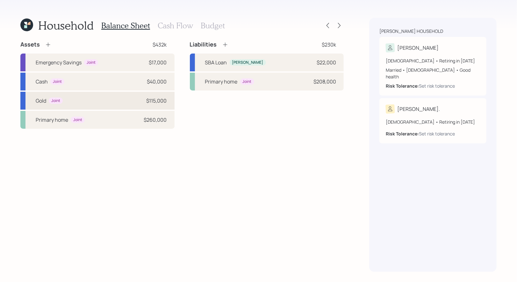
click at [130, 101] on div "Gold Joint $115,000" at bounding box center [97, 101] width 154 height 18
select select "taxable"
select select "conservative"
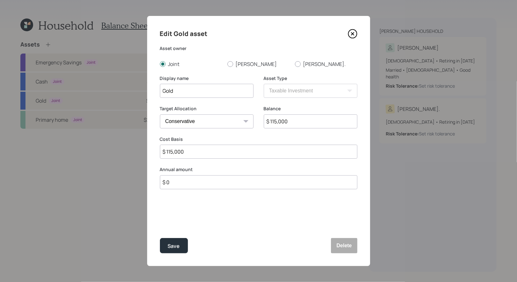
click at [181, 182] on input "$ 0" at bounding box center [258, 182] width 197 height 14
type input "$ 18,000"
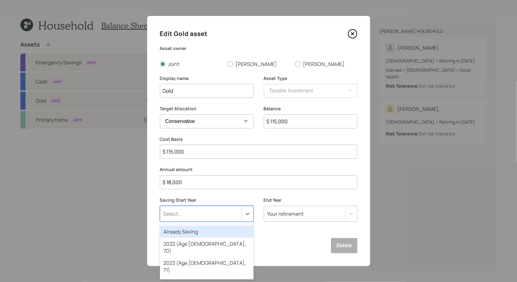
click at [198, 214] on div "Select..." at bounding box center [200, 213] width 81 height 11
click at [190, 232] on div "Already Saving" at bounding box center [207, 231] width 94 height 12
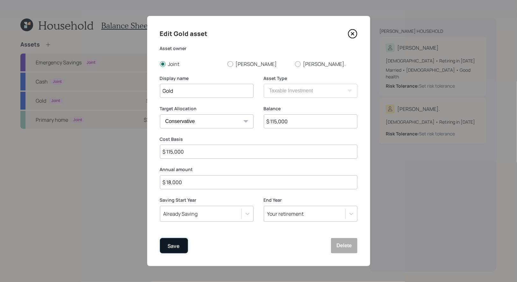
click at [177, 245] on div "Save" at bounding box center [174, 246] width 12 height 9
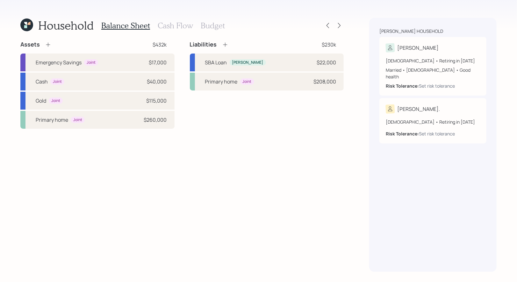
click at [211, 29] on h3 "Budget" at bounding box center [213, 25] width 24 height 9
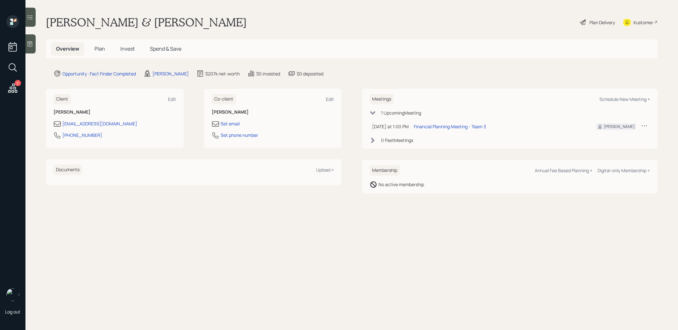
click at [593, 17] on div "Plan Delivery" at bounding box center [598, 22] width 36 height 14
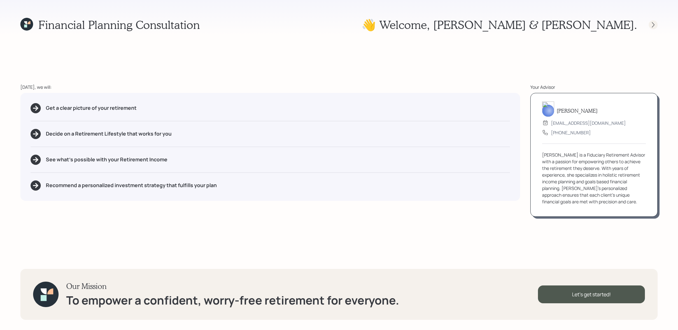
click at [652, 24] on icon at bounding box center [653, 25] width 6 height 6
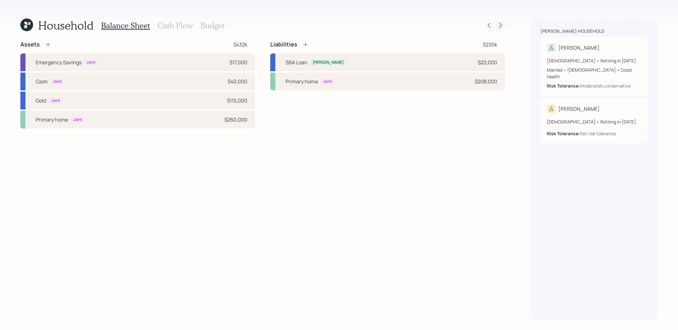
click at [503, 26] on icon at bounding box center [500, 25] width 6 height 6
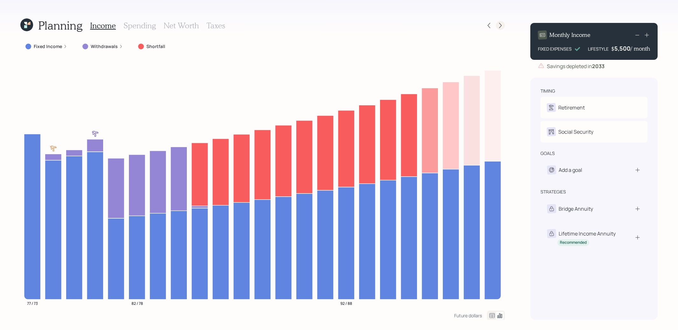
click at [500, 25] on icon at bounding box center [500, 25] width 6 height 6
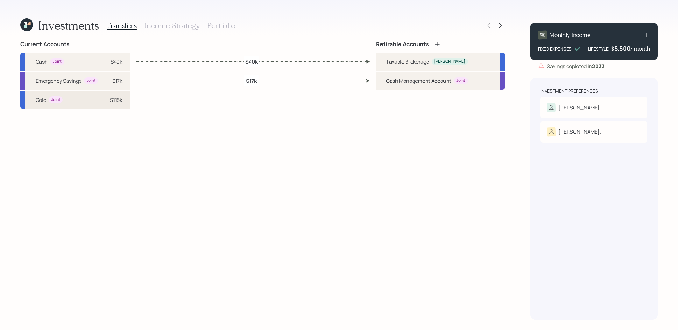
click at [111, 99] on div "$115k" at bounding box center [116, 100] width 12 height 8
click at [389, 60] on div "Taxable Brokerage" at bounding box center [407, 62] width 43 height 8
select select "1b407e41-68ea-4af7-a257-df652fc31c77"
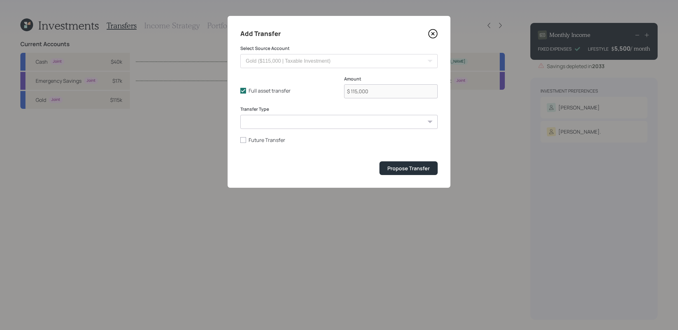
click at [270, 123] on select "ACAT Transfer Non ACAT Transfer Capitalize Rollover Rollover Deposit" at bounding box center [338, 122] width 197 height 14
select select "acat_transfer"
click at [240, 115] on select "ACAT Transfer Non ACAT Transfer Capitalize Rollover Rollover Deposit" at bounding box center [338, 122] width 197 height 14
click at [416, 169] on div "Propose Transfer" at bounding box center [409, 168] width 42 height 7
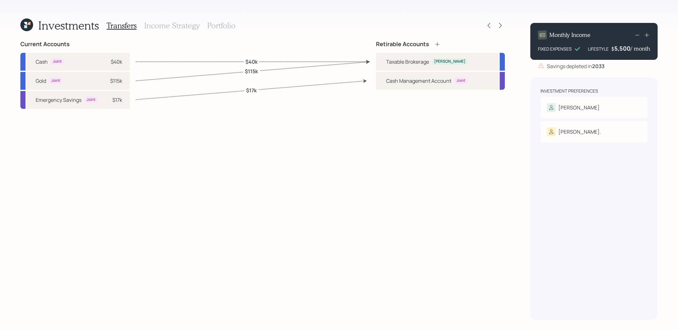
click at [169, 24] on h3 "Income Strategy" at bounding box center [171, 25] width 55 height 9
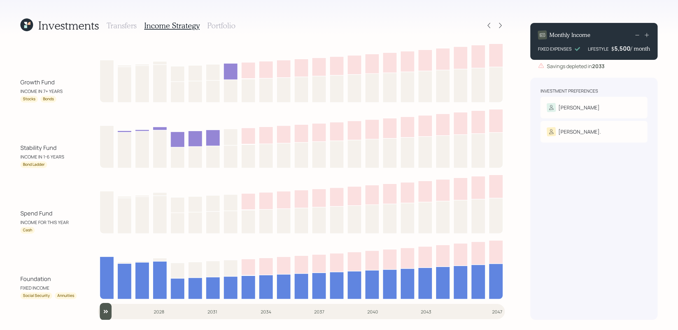
click at [224, 23] on h3 "Portfolio" at bounding box center [221, 25] width 28 height 9
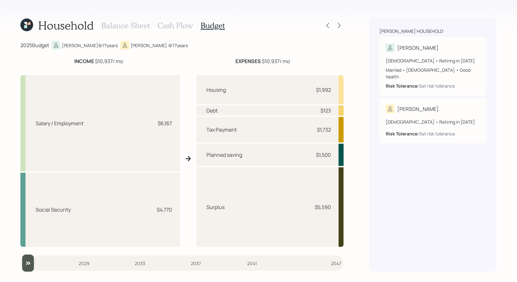
click at [167, 23] on h3 "Cash Flow" at bounding box center [175, 25] width 35 height 9
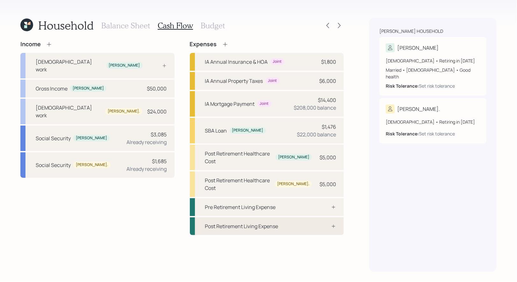
click at [250, 222] on div "Post Retirement Living Expense" at bounding box center [241, 226] width 73 height 8
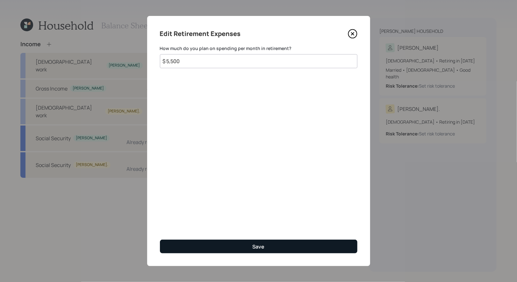
type input "$ 5,500"
click at [266, 246] on button "Save" at bounding box center [258, 246] width 197 height 14
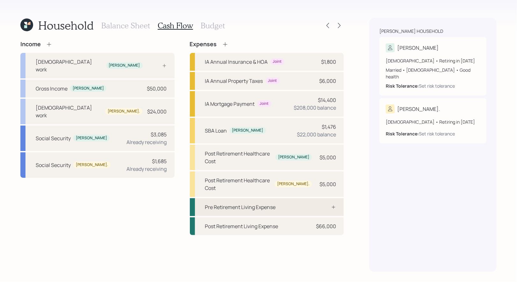
click at [292, 198] on div "Pre Retirement Living Expense" at bounding box center [267, 207] width 154 height 18
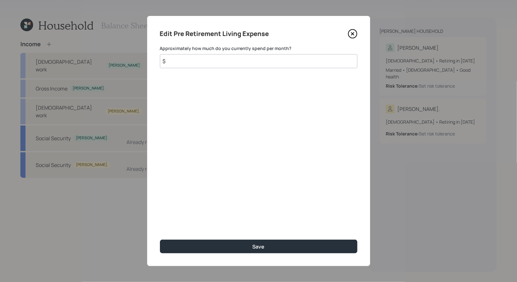
click at [201, 60] on input "$" at bounding box center [258, 61] width 197 height 14
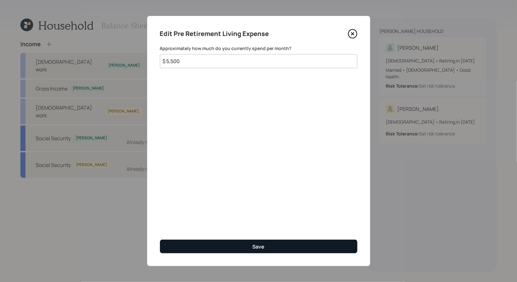
type input "$ 5,500"
click at [221, 251] on button "Save" at bounding box center [258, 246] width 197 height 14
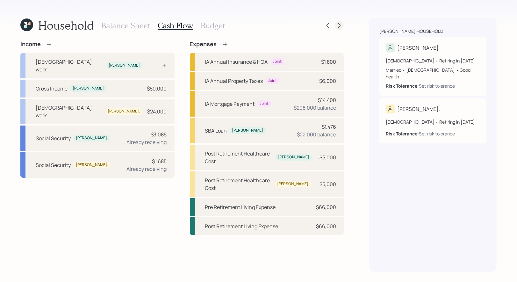
click at [339, 25] on icon at bounding box center [339, 25] width 6 height 6
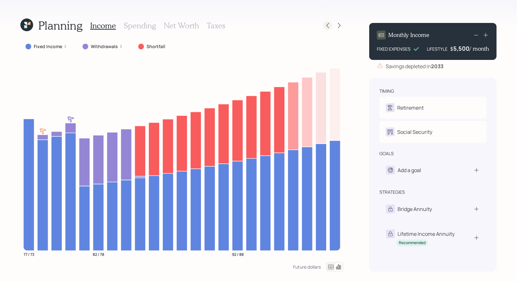
click at [327, 26] on icon at bounding box center [327, 25] width 3 height 5
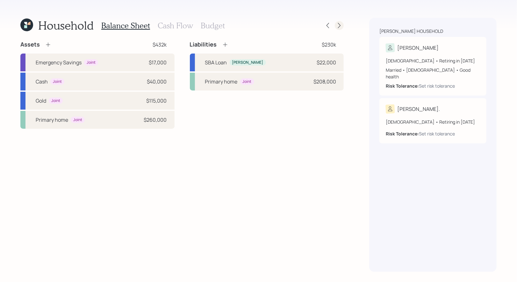
click at [340, 26] on icon at bounding box center [339, 25] width 6 height 6
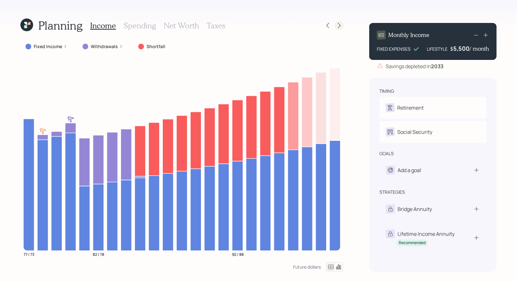
click at [342, 26] on icon at bounding box center [339, 25] width 6 height 6
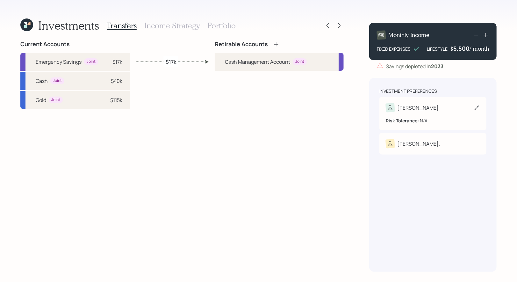
click at [478, 106] on icon at bounding box center [476, 107] width 6 height 6
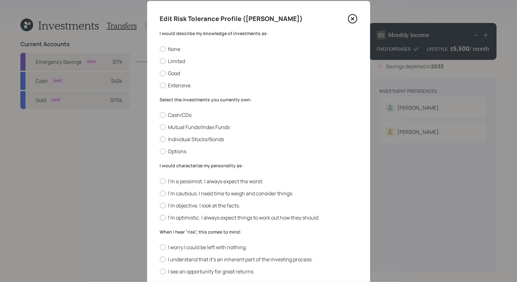
scroll to position [18, 0]
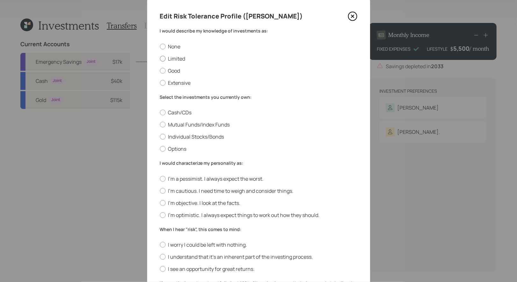
click at [180, 56] on label "Limited" at bounding box center [258, 58] width 197 height 7
click at [160, 58] on input "Limited" at bounding box center [160, 58] width 0 height 0
radio input "true"
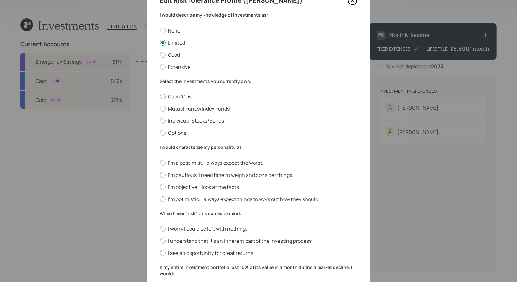
click at [182, 96] on label "Cash/CDs" at bounding box center [258, 96] width 197 height 7
click at [160, 96] on input "Cash/CDs" at bounding box center [160, 96] width 0 height 0
radio input "true"
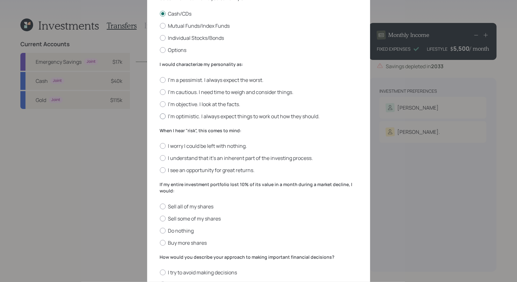
scroll to position [124, 0]
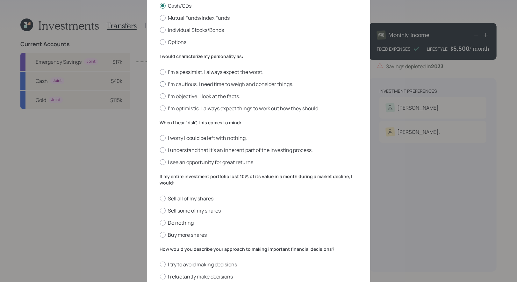
click at [254, 83] on label "I'm cautious. I need time to weigh and consider things." at bounding box center [258, 84] width 197 height 7
click at [160, 84] on input "I'm cautious. I need time to weigh and consider things." at bounding box center [160, 84] width 0 height 0
radio input "true"
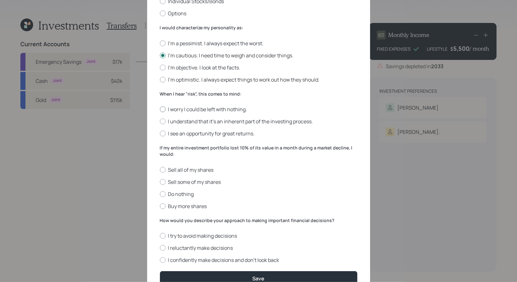
scroll to position [156, 0]
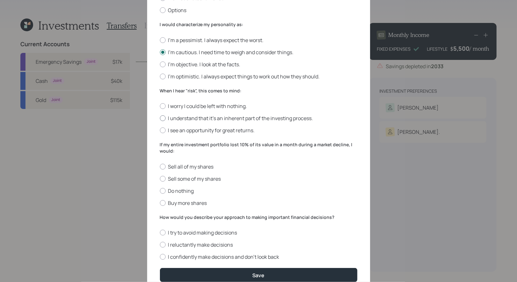
click at [260, 118] on label "I understand that it’s an inherent part of the investing process." at bounding box center [258, 118] width 197 height 7
click at [160, 118] on input "I understand that it’s an inherent part of the investing process." at bounding box center [160, 118] width 0 height 0
radio input "true"
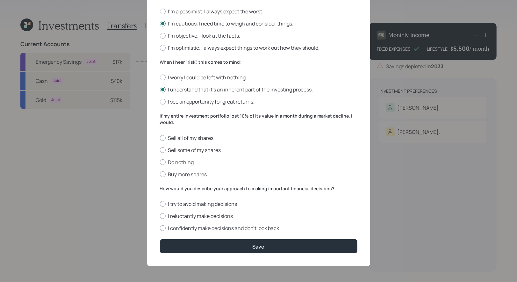
scroll to position [186, 0]
click at [184, 162] on label "Do nothing" at bounding box center [258, 162] width 197 height 7
click at [160, 162] on input "Do nothing" at bounding box center [160, 162] width 0 height 0
radio input "true"
click at [214, 215] on label "I reluctantly make decisions" at bounding box center [258, 215] width 197 height 7
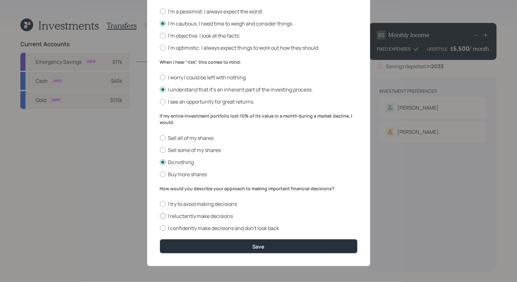
click at [160, 216] on input "I reluctantly make decisions" at bounding box center [160, 216] width 0 height 0
radio input "true"
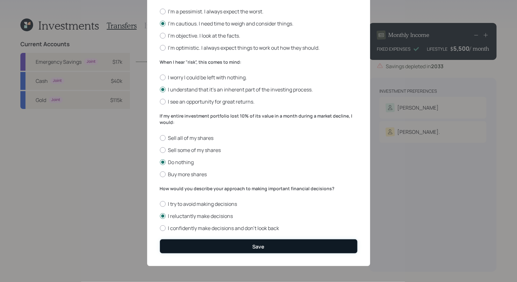
click at [216, 244] on button "Save" at bounding box center [258, 246] width 197 height 14
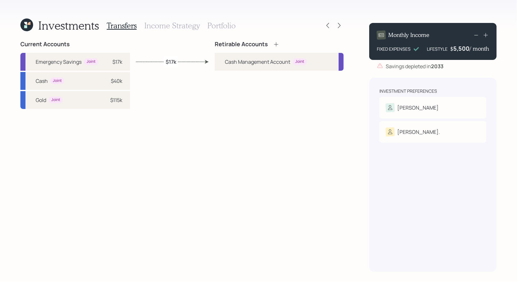
click at [277, 41] on icon at bounding box center [276, 44] width 6 height 6
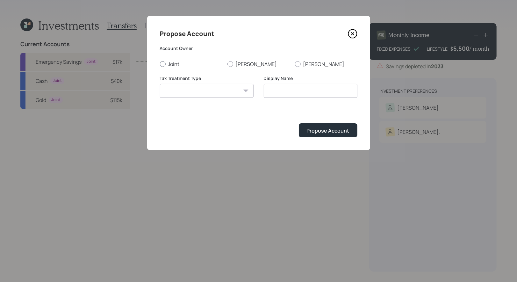
click at [162, 63] on div at bounding box center [163, 64] width 6 height 6
click at [160, 64] on input "Joint" at bounding box center [160, 64] width 0 height 0
radio input "true"
click at [171, 87] on select "Roth Taxable Traditional" at bounding box center [207, 91] width 94 height 14
select select "taxable"
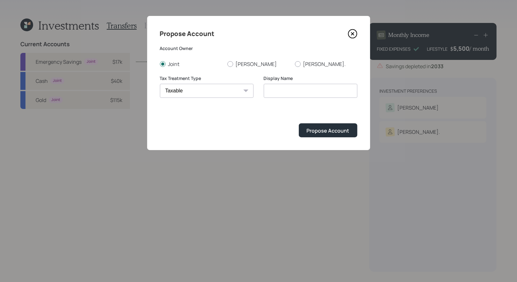
click at [160, 84] on select "Roth Taxable Traditional" at bounding box center [207, 91] width 94 height 14
click at [314, 93] on input "Taxable" at bounding box center [311, 91] width 94 height 14
type input "Taxable Brokerage"
click at [330, 134] on button "Propose Account" at bounding box center [328, 130] width 59 height 14
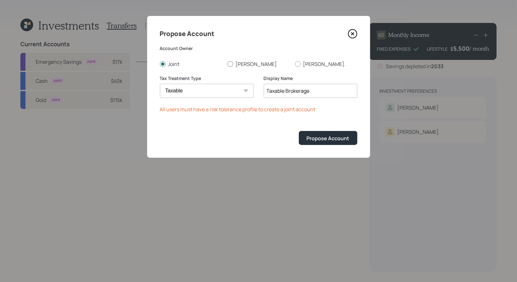
click at [231, 62] on div at bounding box center [230, 64] width 6 height 6
click at [227, 64] on input "John" at bounding box center [227, 64] width 0 height 0
radio input "true"
click at [320, 140] on div "Propose Account" at bounding box center [328, 138] width 43 height 7
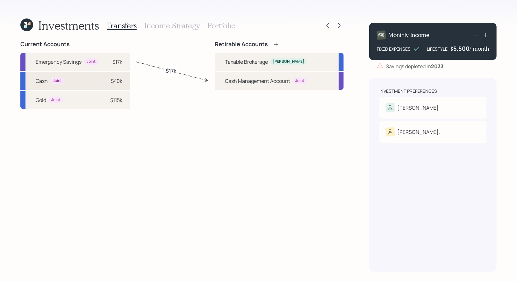
click at [119, 81] on div "$40k" at bounding box center [116, 81] width 11 height 8
click at [227, 56] on div "Taxable Brokerage John" at bounding box center [279, 62] width 129 height 18
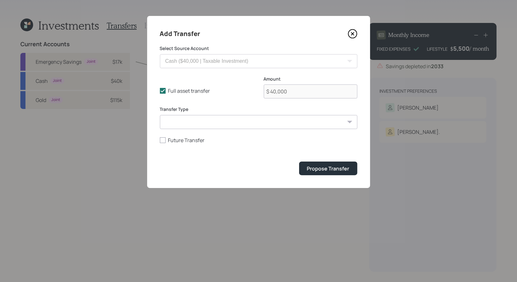
click at [184, 128] on select "ACAT Transfer Non ACAT Transfer Capitalize Rollover Rollover Deposit" at bounding box center [258, 122] width 197 height 14
select select "acat_transfer"
click at [160, 115] on select "ACAT Transfer Non ACAT Transfer Capitalize Rollover Rollover Deposit" at bounding box center [258, 122] width 197 height 14
click at [320, 169] on div "Propose Transfer" at bounding box center [328, 168] width 42 height 7
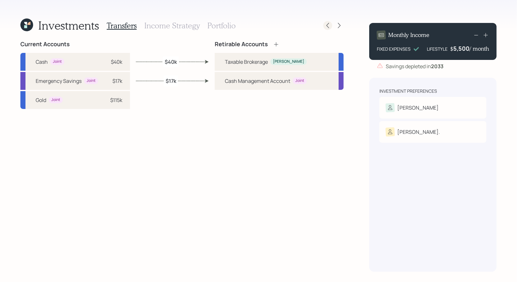
click at [325, 24] on icon at bounding box center [327, 25] width 6 height 6
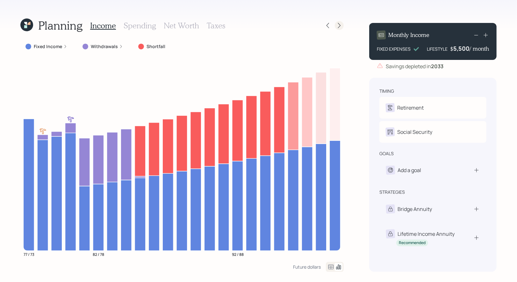
click at [338, 25] on icon at bounding box center [339, 25] width 6 height 6
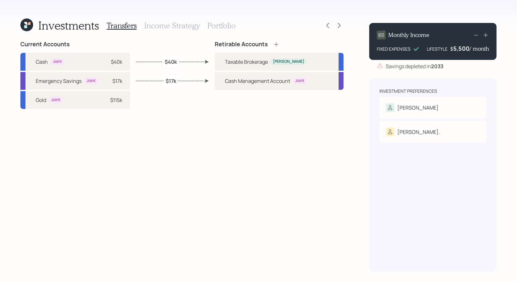
click at [26, 24] on icon at bounding box center [25, 23] width 3 height 3
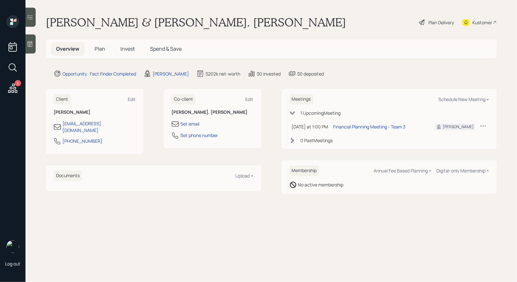
click at [125, 47] on span "Invest" at bounding box center [127, 48] width 14 height 7
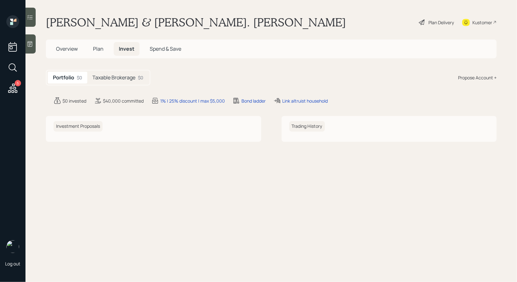
click at [59, 48] on span "Overview" at bounding box center [67, 48] width 22 height 7
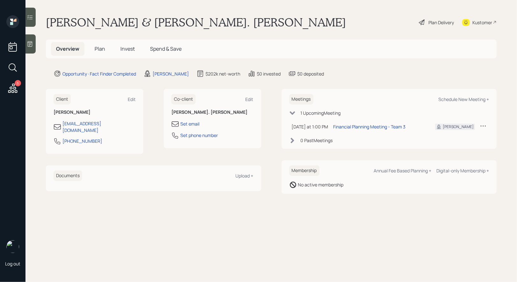
click at [96, 47] on span "Plan" at bounding box center [100, 48] width 11 height 7
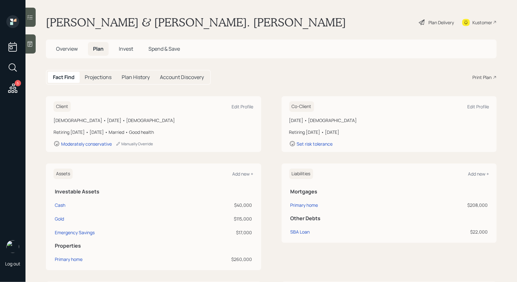
click at [482, 74] on div "Print Plan" at bounding box center [481, 77] width 19 height 7
click at [70, 50] on span "Overview" at bounding box center [67, 48] width 22 height 7
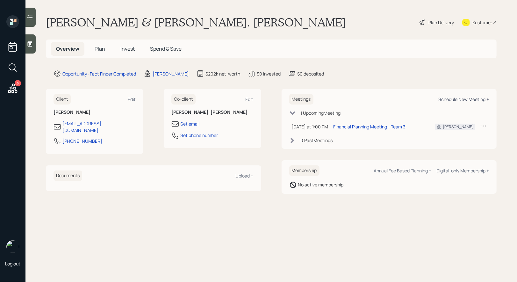
click at [482, 100] on div "Schedule New Meeting +" at bounding box center [463, 99] width 51 height 6
select select "8b79112e-3cfb-44f9-89e7-15267fe946c1"
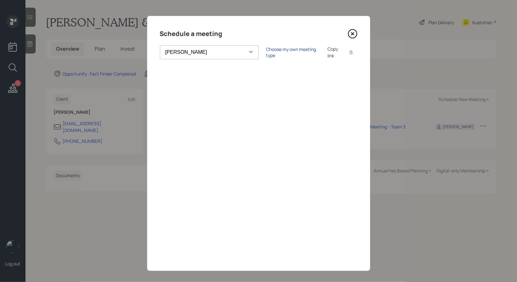
click at [266, 53] on div "Choose my own meeting type" at bounding box center [292, 52] width 53 height 12
click at [352, 32] on icon at bounding box center [353, 34] width 10 height 10
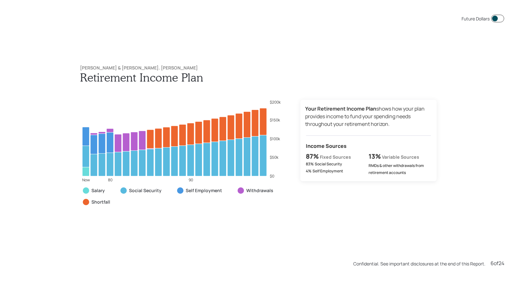
scroll to position [1410, 0]
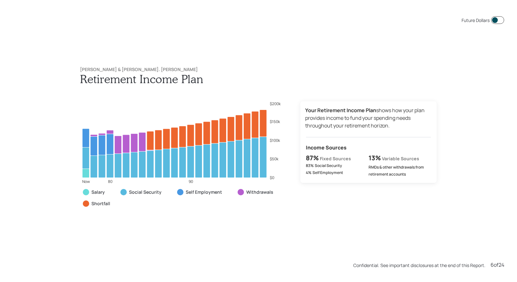
click at [493, 22] on span at bounding box center [497, 20] width 13 height 8
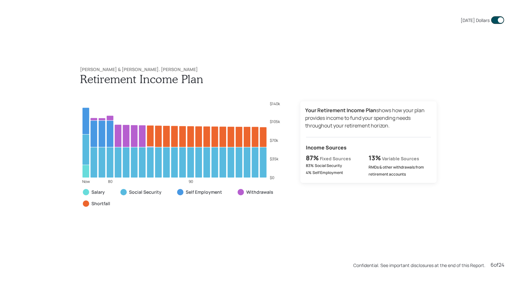
click at [498, 21] on span at bounding box center [497, 20] width 13 height 8
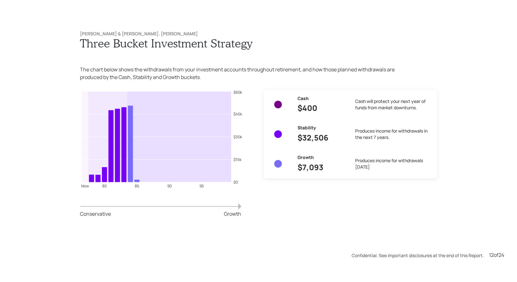
scroll to position [3102, 0]
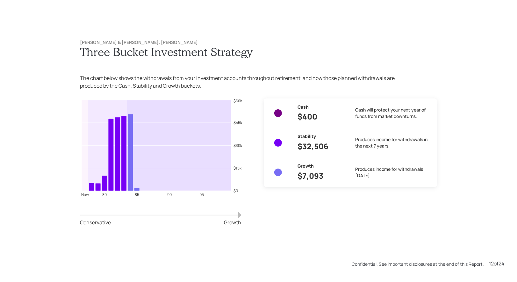
drag, startPoint x: 389, startPoint y: 178, endPoint x: 353, endPoint y: 172, distance: 36.1
click at [353, 172] on div "Cash $400 Cash will protect your next year of funds from market downturns. Stab…" at bounding box center [350, 142] width 163 height 78
click at [481, 152] on div "John & Cynthia. Heckel Three Bucket Investment Strategy The chart below shows t…" at bounding box center [258, 139] width 517 height 282
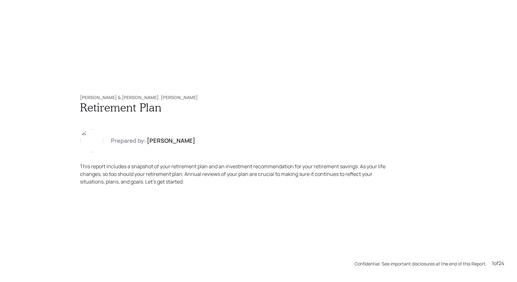
scroll to position [0, 0]
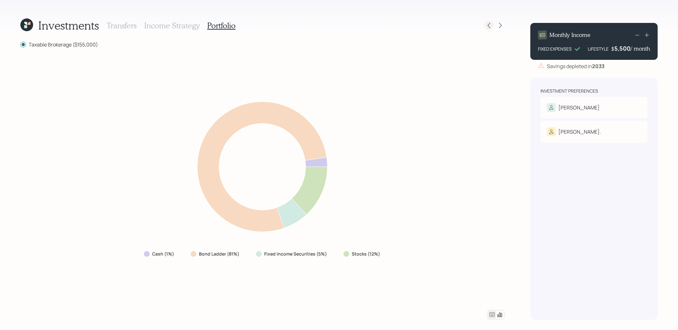
click at [489, 27] on icon at bounding box center [489, 25] width 3 height 5
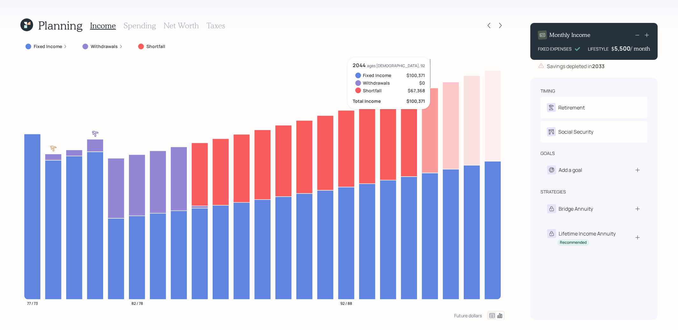
click at [621, 50] on div "5,500" at bounding box center [623, 49] width 16 height 8
click at [664, 68] on div "Planning Income Spending Net Worth Taxes Fixed Income Withdrawals Shortfall 77 …" at bounding box center [339, 165] width 678 height 330
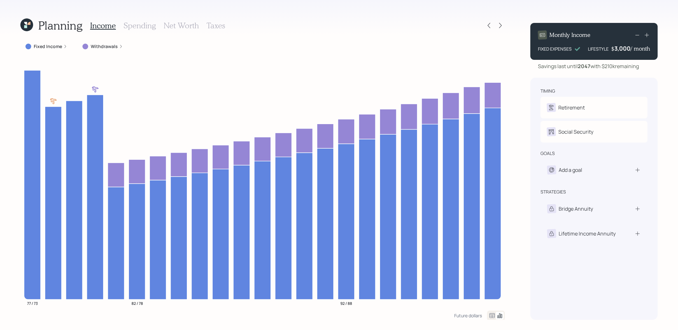
click at [618, 49] on div "3,000" at bounding box center [623, 49] width 16 height 8
click at [669, 65] on div "Planning Income Spending Net Worth Taxes Fixed Income Withdrawals 77 / 73 82 / …" at bounding box center [339, 165] width 678 height 330
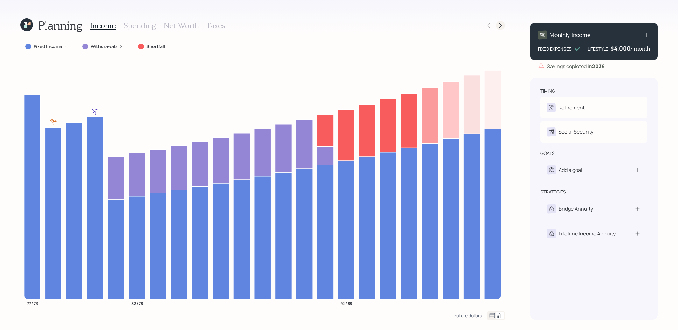
click at [502, 25] on icon at bounding box center [500, 25] width 6 height 6
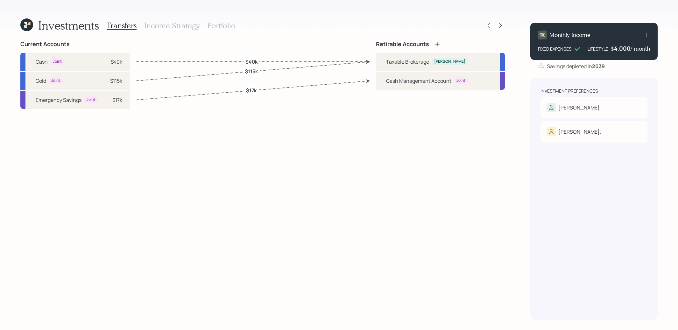
click at [182, 24] on h3 "Income Strategy" at bounding box center [171, 25] width 55 height 9
